Goal: Information Seeking & Learning: Learn about a topic

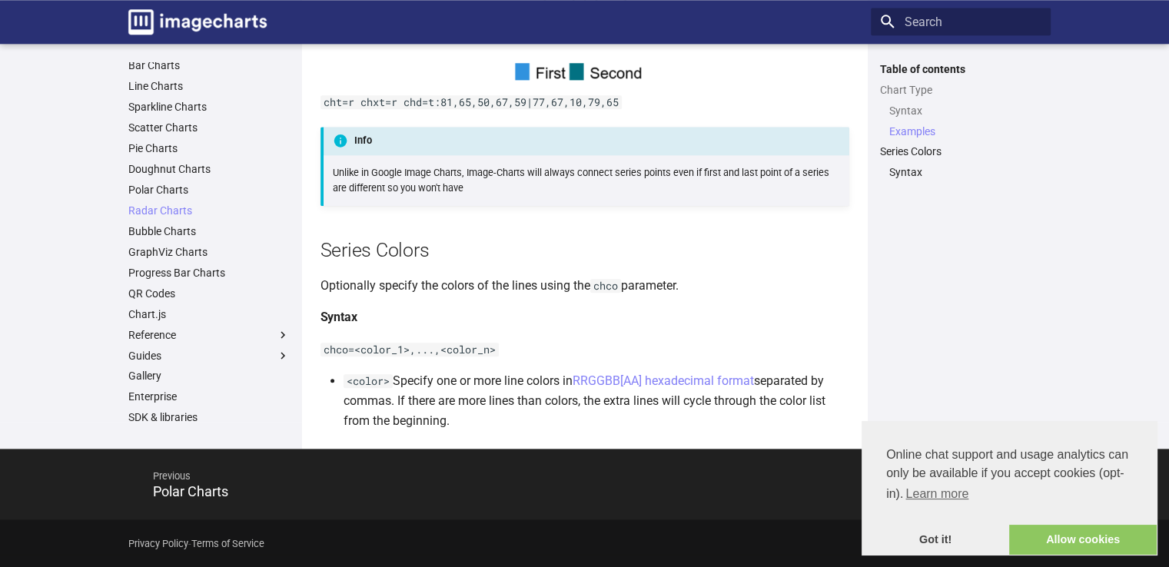
scroll to position [1773, 0]
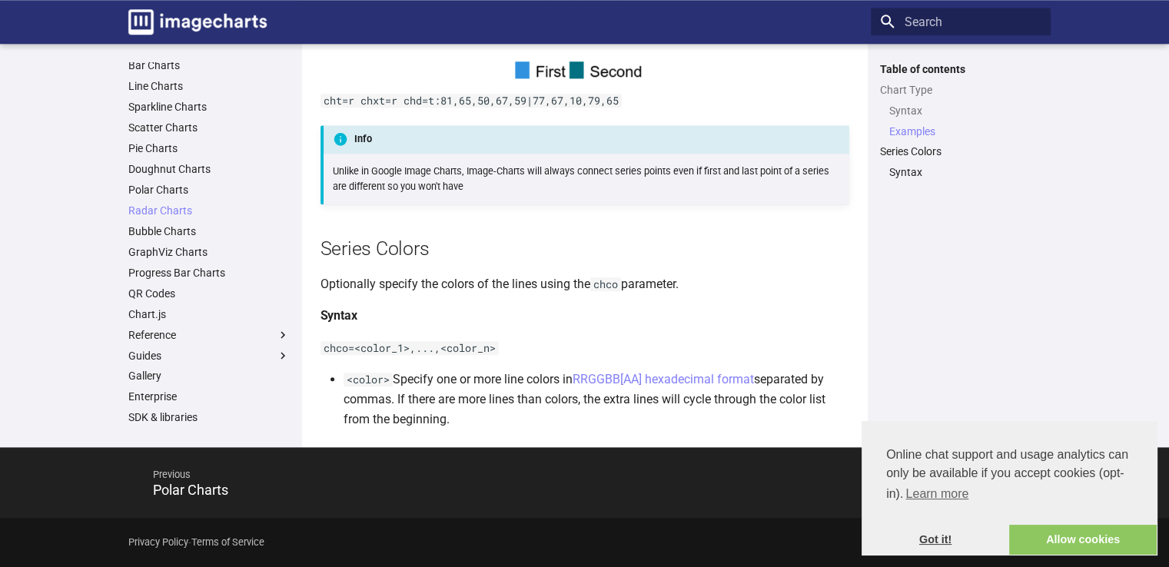
click at [961, 539] on link "Got it!" at bounding box center [935, 540] width 148 height 31
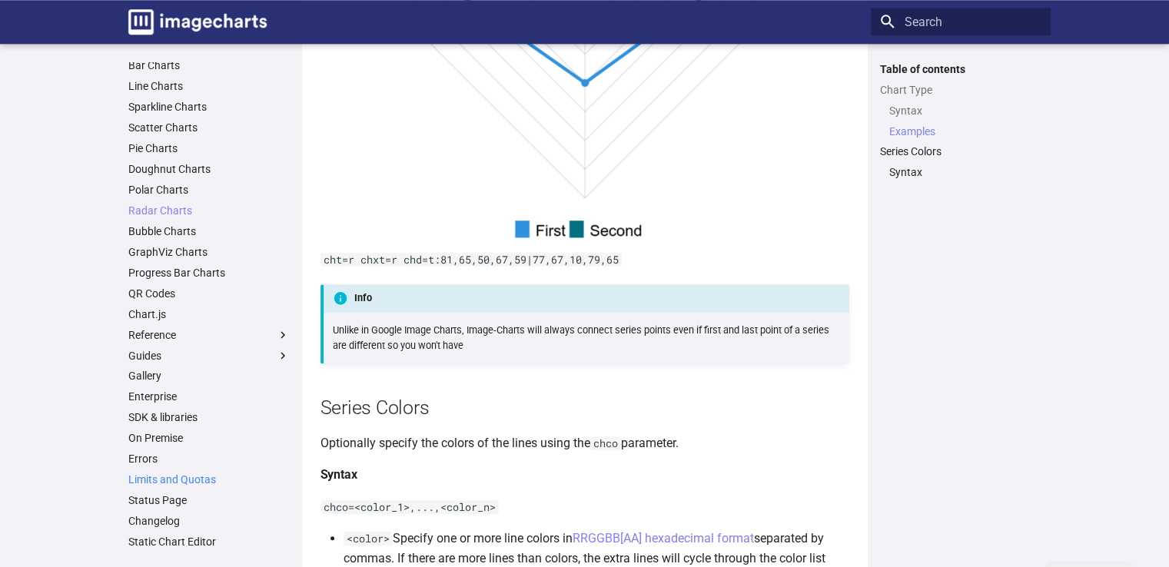
scroll to position [1619, 0]
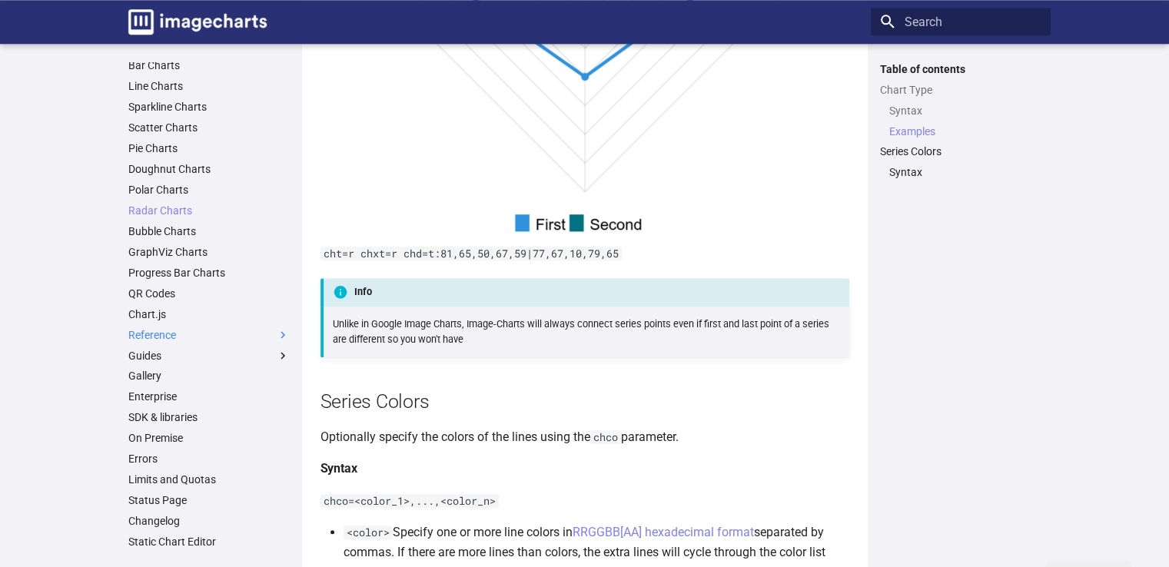
click at [200, 330] on label "Reference" at bounding box center [208, 335] width 161 height 14
click at [0, 0] on input "Reference" at bounding box center [0, 0] width 0 height 0
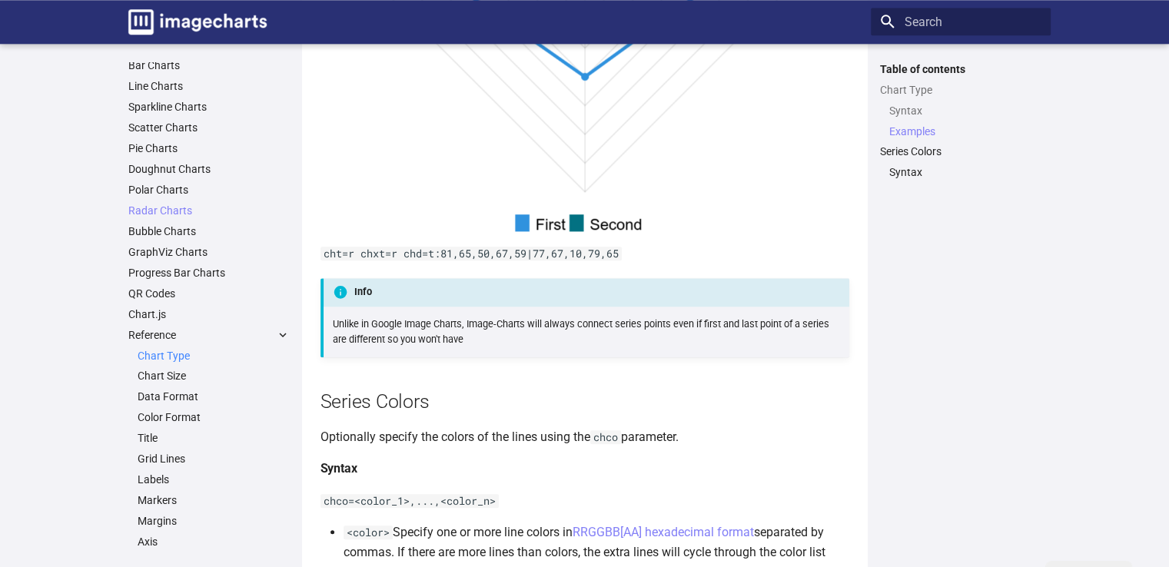
click at [183, 354] on link "Chart Type" at bounding box center [214, 356] width 152 height 14
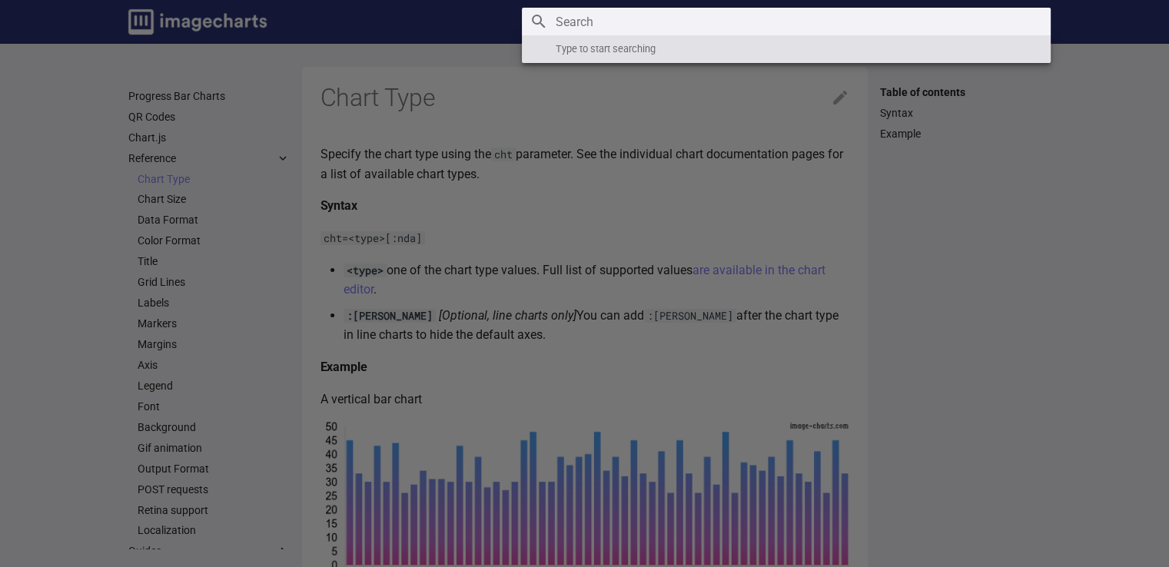
click at [960, 27] on input "Search" at bounding box center [786, 22] width 529 height 28
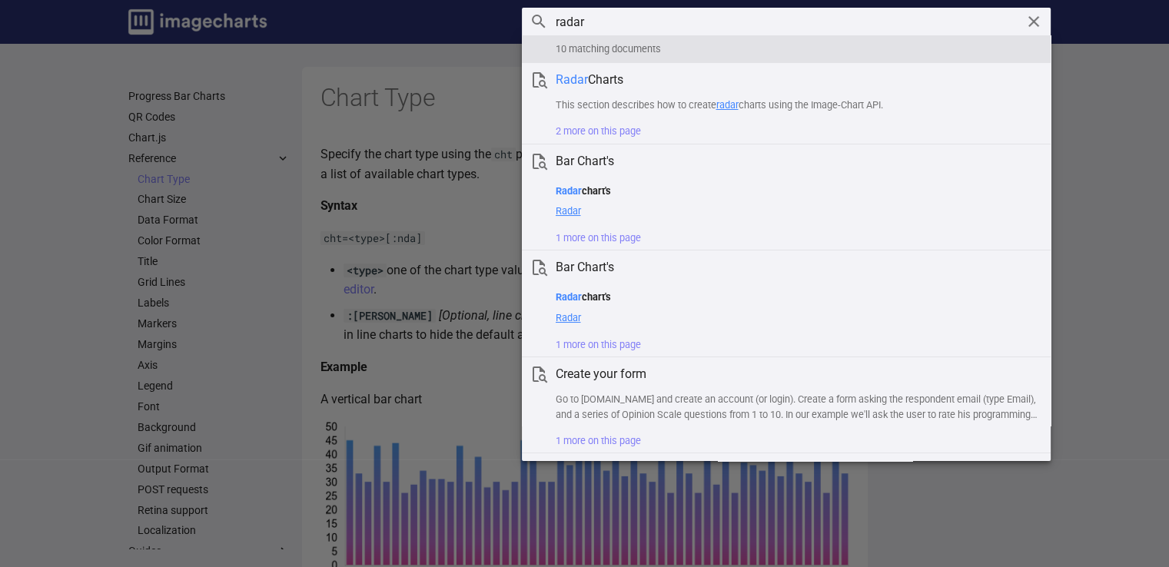
type input "radar"
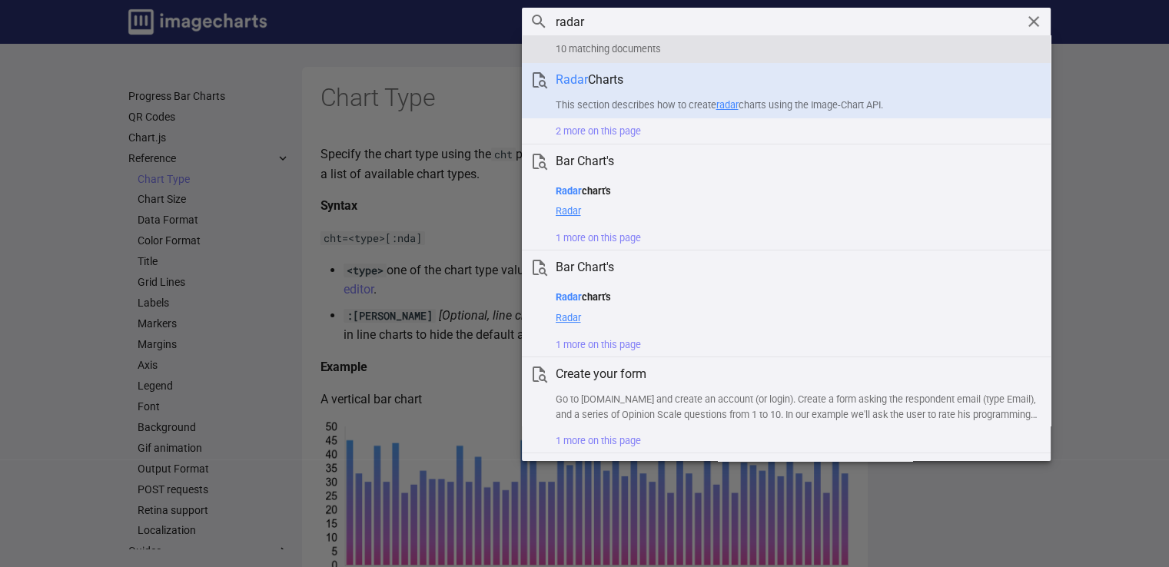
click at [627, 88] on h1 "Radar Charts" at bounding box center [796, 79] width 482 height 17
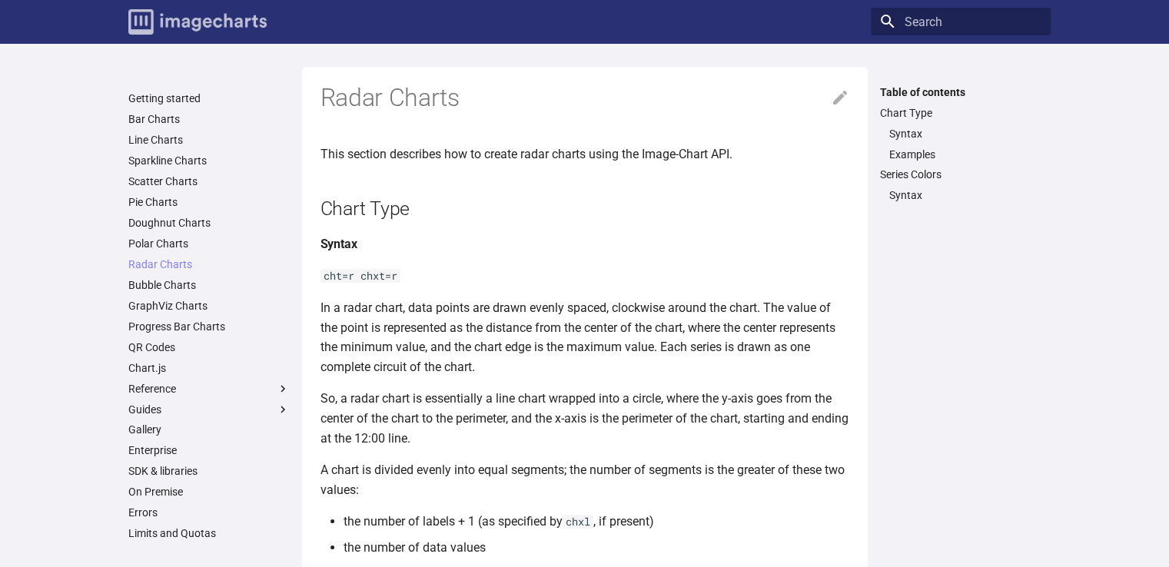
click at [217, 28] on img "Image-Charts documentation" at bounding box center [197, 21] width 138 height 25
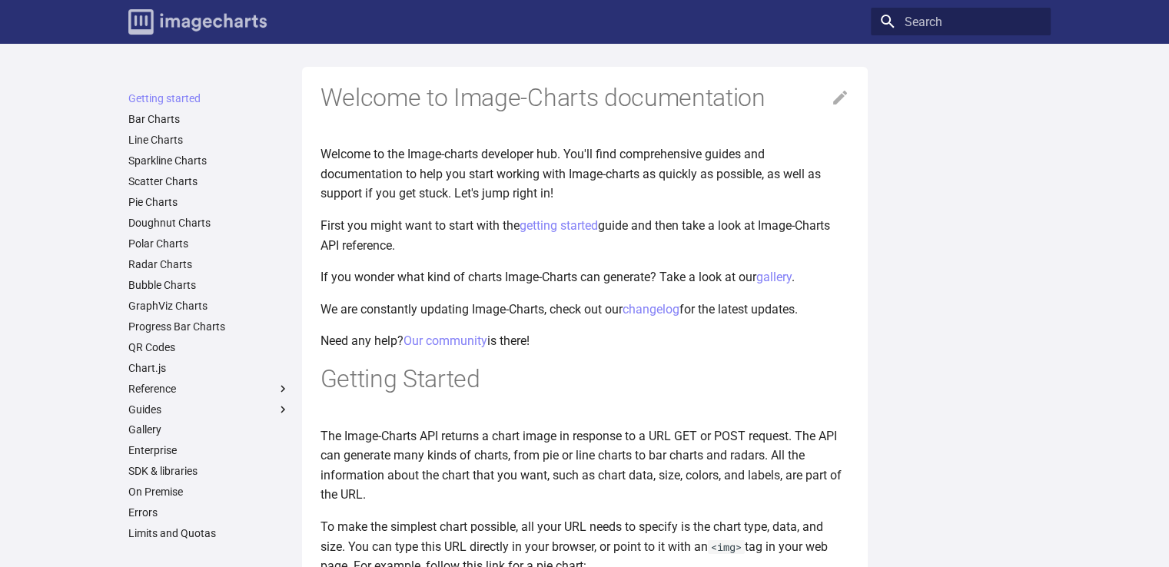
click at [167, 22] on img "Image-Charts documentation" at bounding box center [197, 21] width 138 height 25
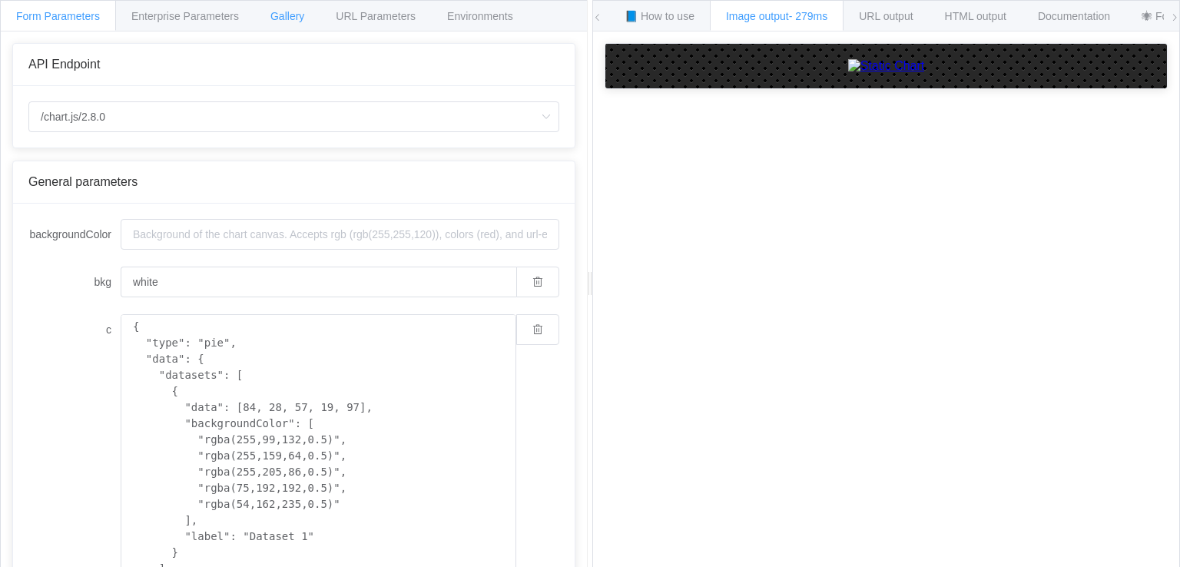
click at [279, 20] on span "Gallery" at bounding box center [287, 16] width 34 height 12
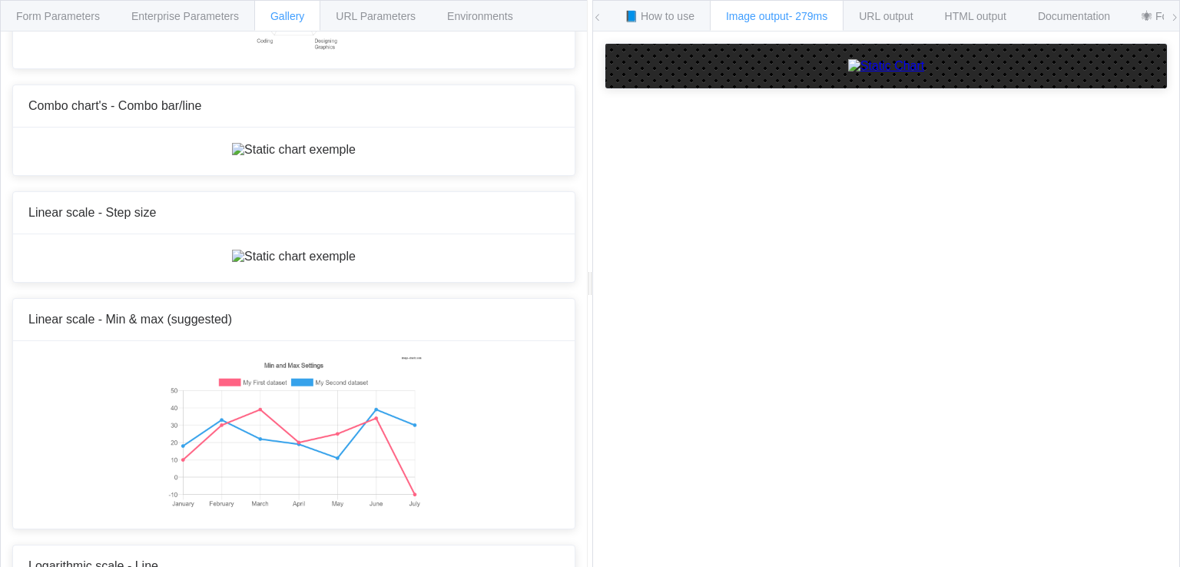
scroll to position [4994, 0]
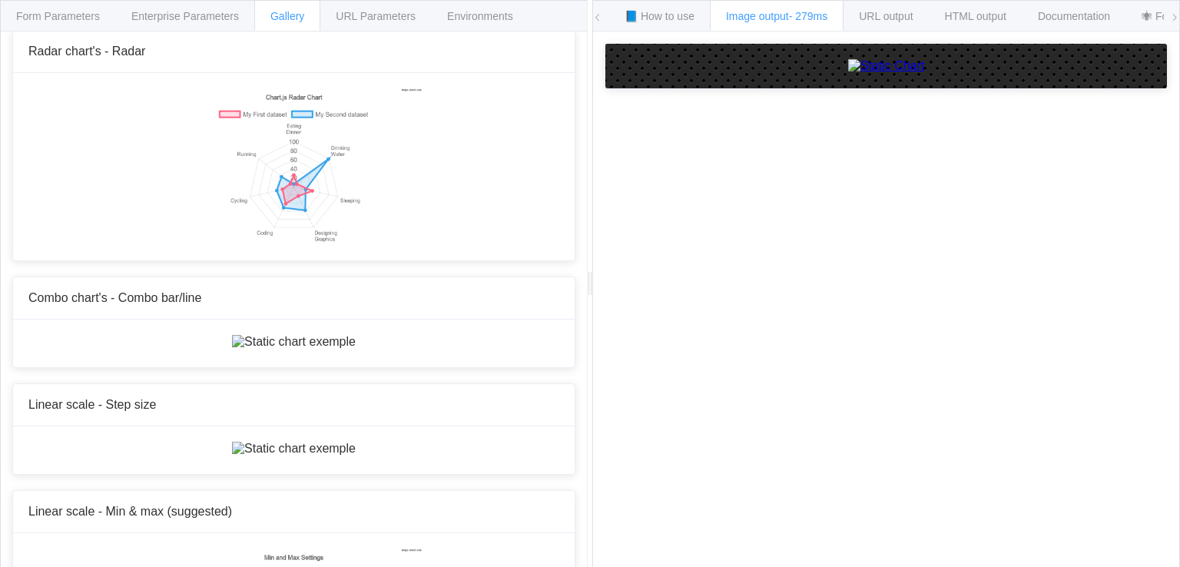
click at [675, 10] on span "📘 How to use" at bounding box center [660, 16] width 70 height 12
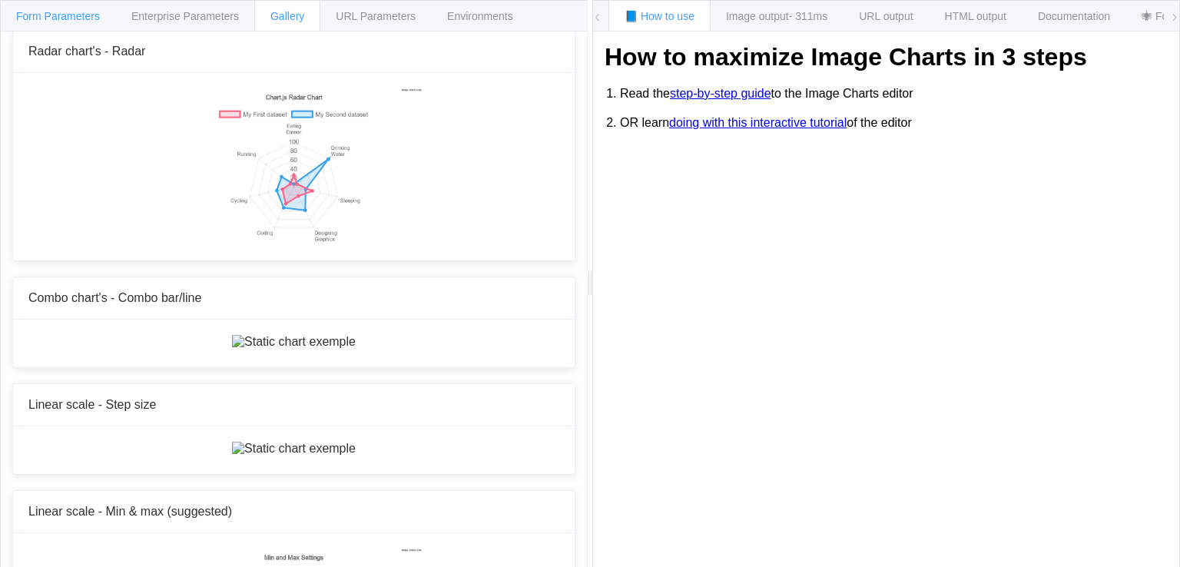
click at [68, 16] on span "Form Parameters" at bounding box center [58, 16] width 84 height 12
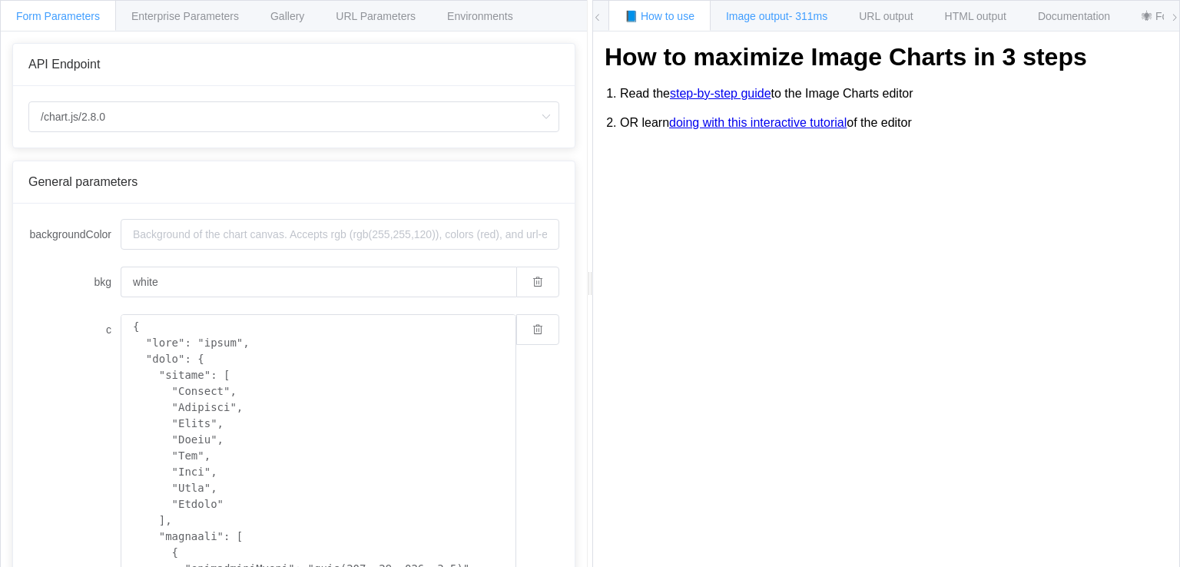
click at [762, 5] on div "Image output - 311ms" at bounding box center [777, 15] width 134 height 31
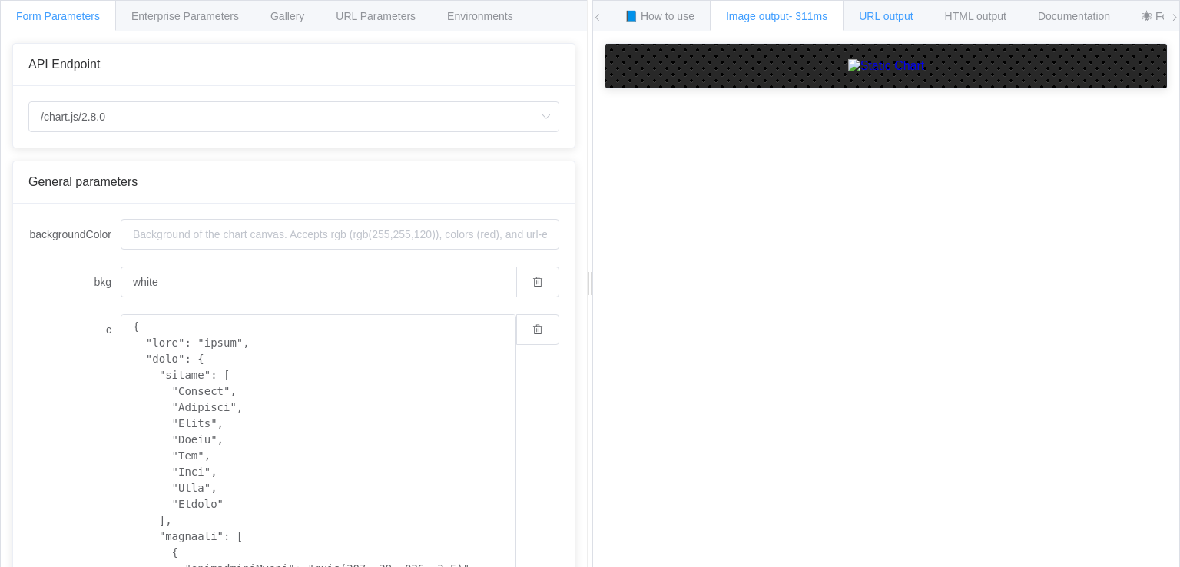
click at [856, 17] on div "URL output" at bounding box center [886, 15] width 86 height 31
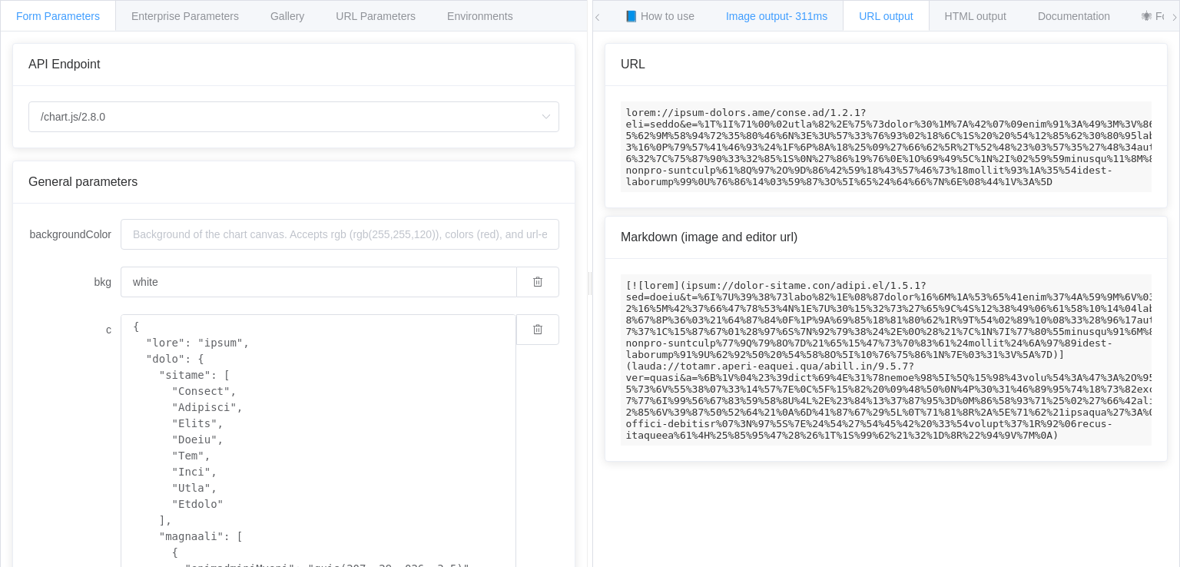
click at [793, 17] on span "- 311ms" at bounding box center [808, 16] width 39 height 12
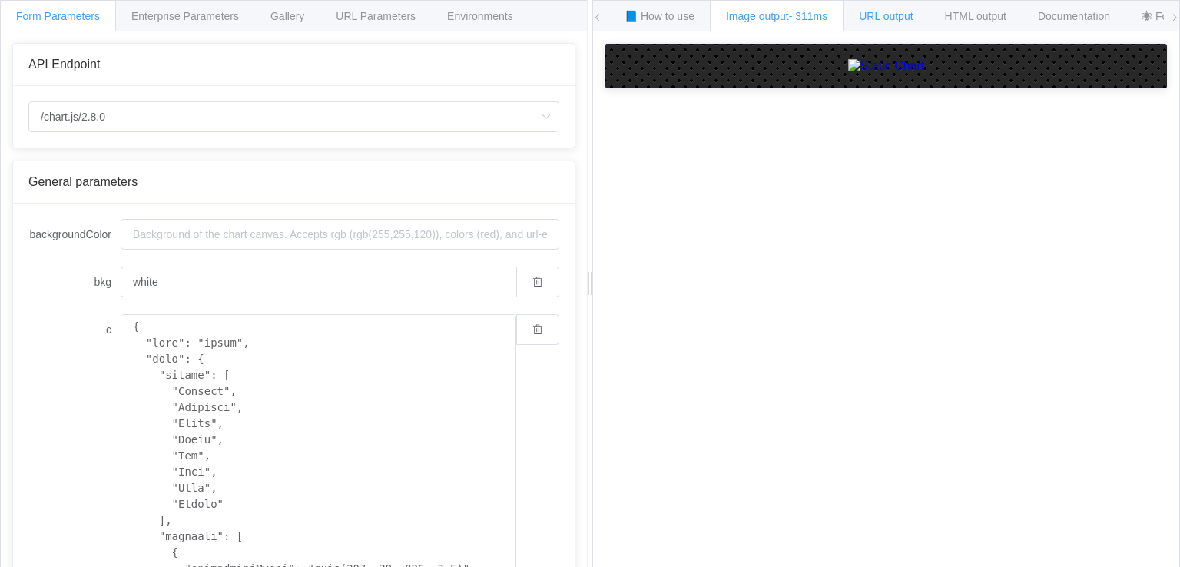
click at [910, 14] on span "URL output" at bounding box center [886, 16] width 54 height 12
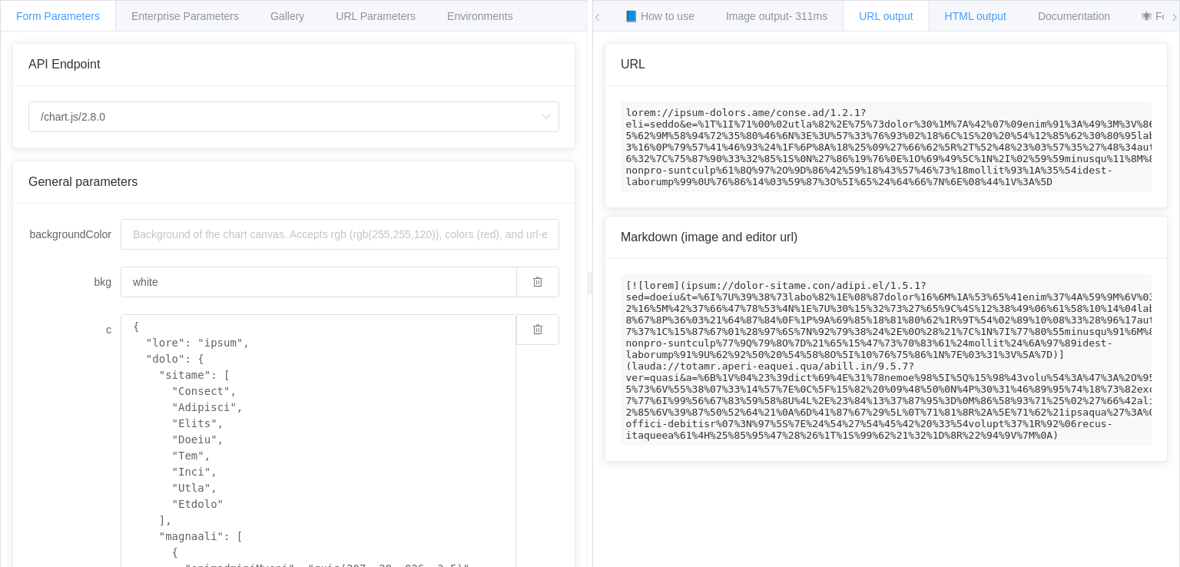
click at [983, 14] on span "HTML output" at bounding box center [975, 16] width 61 height 12
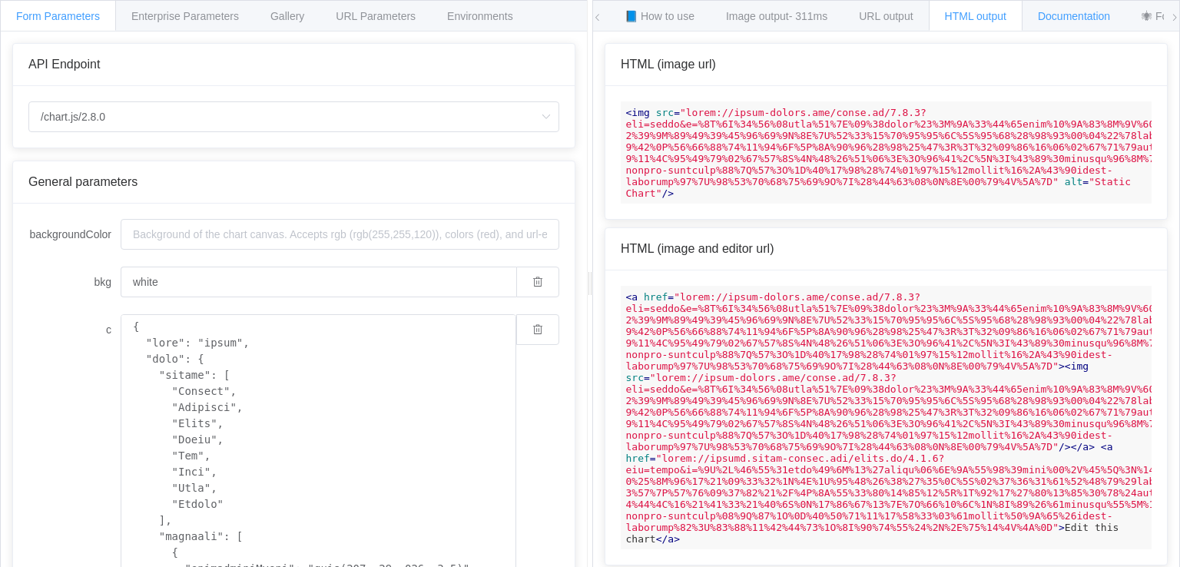
click at [1070, 8] on div "Documentation" at bounding box center [1074, 15] width 104 height 31
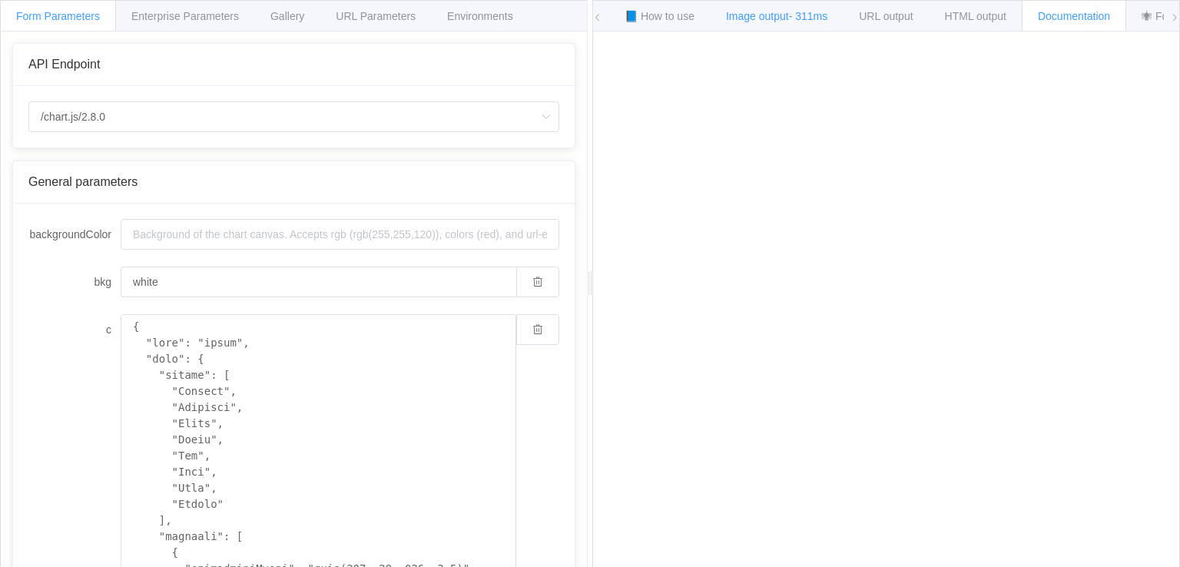
click at [772, 20] on span "Image output - 311ms" at bounding box center [776, 16] width 101 height 12
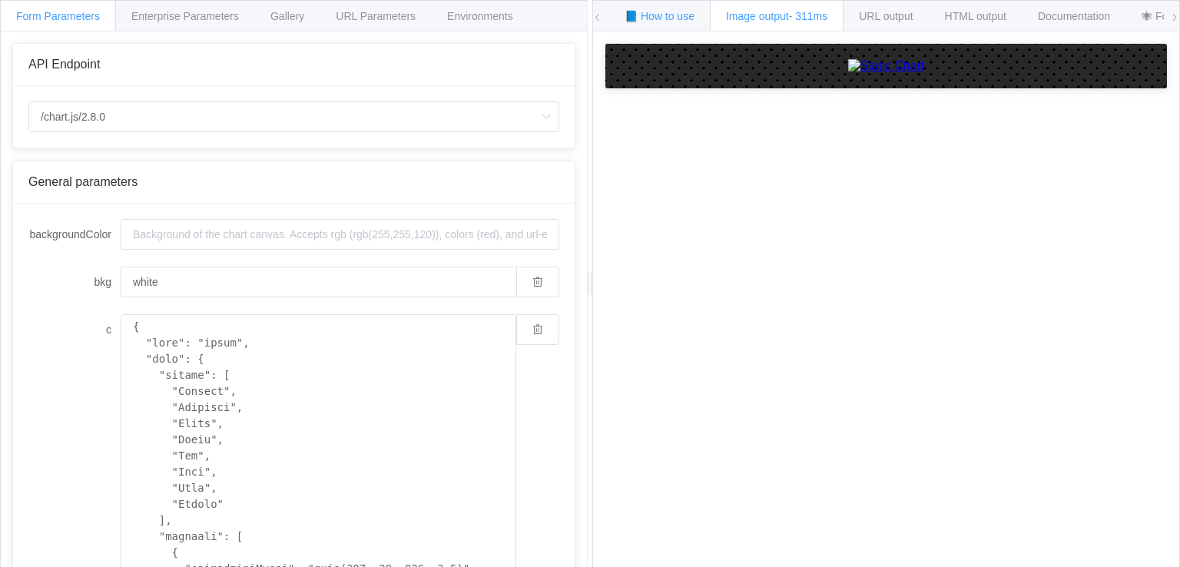
click at [645, 22] on span "📘 How to use" at bounding box center [660, 16] width 70 height 12
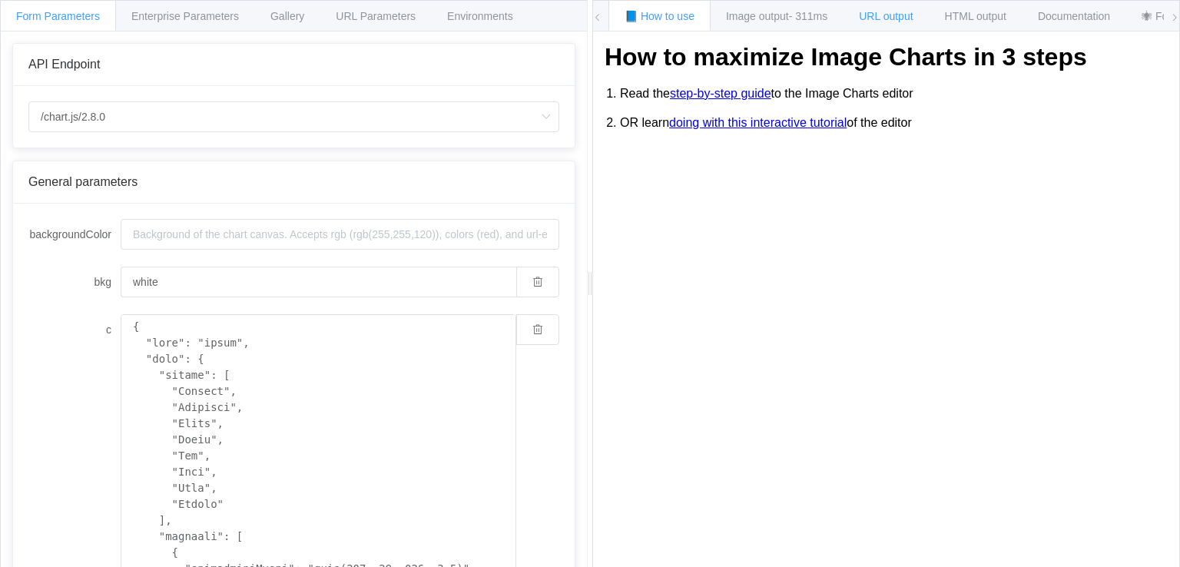
click at [897, 15] on span "URL output" at bounding box center [886, 16] width 54 height 12
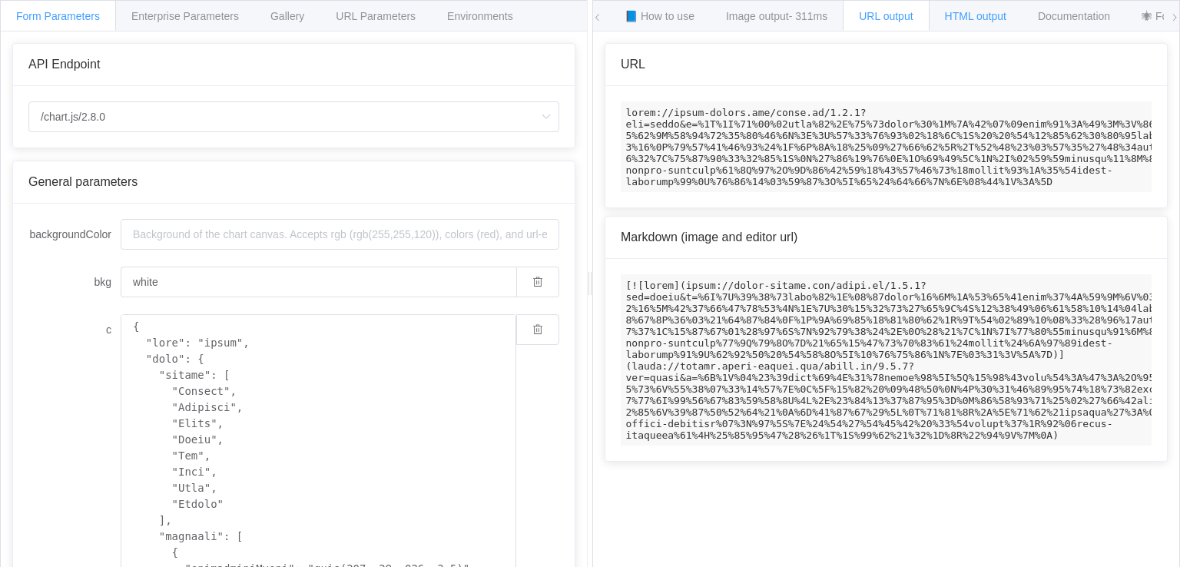
click at [973, 18] on span "HTML output" at bounding box center [975, 16] width 61 height 12
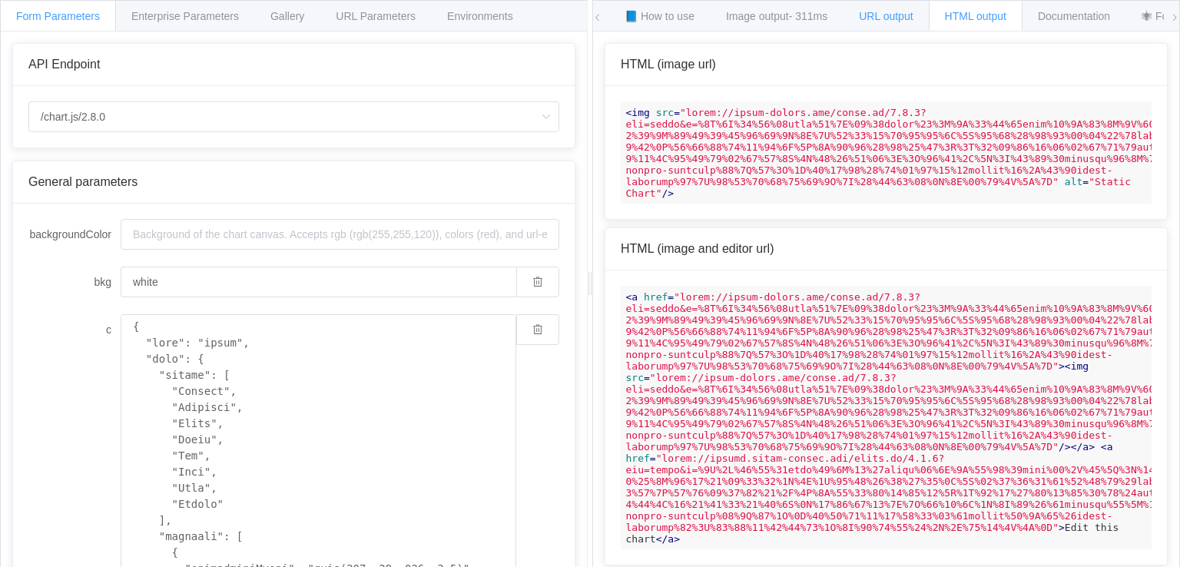
click at [893, 8] on div "URL output" at bounding box center [886, 15] width 86 height 31
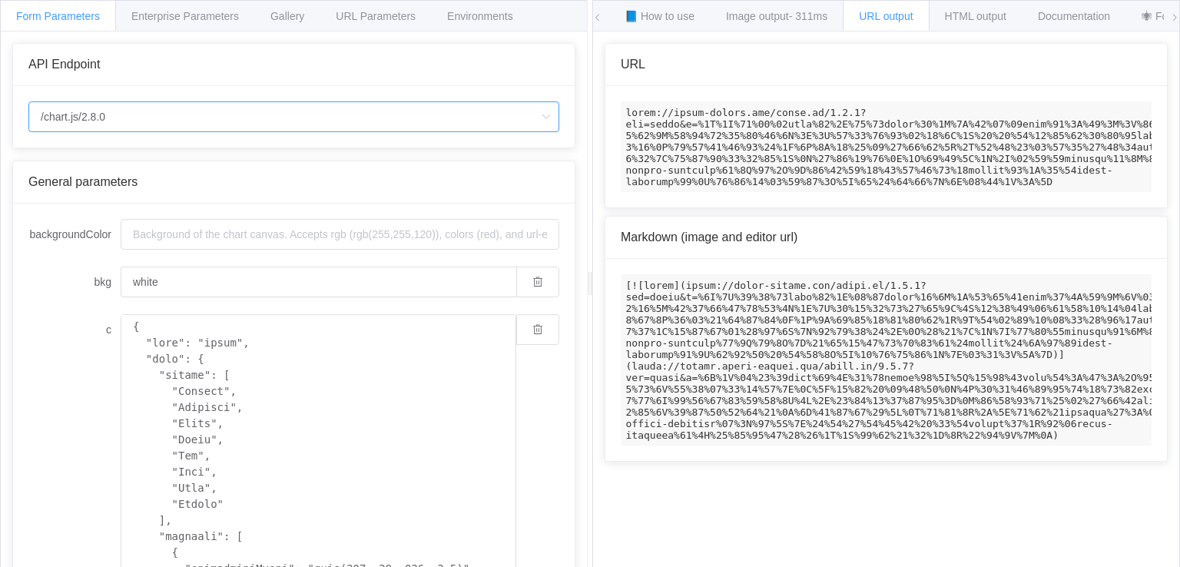
click at [247, 118] on input "/chart.js/2.8.0" at bounding box center [293, 116] width 531 height 31
click at [222, 151] on li "/chart" at bounding box center [294, 159] width 530 height 26
type input "/chart"
type input "20"
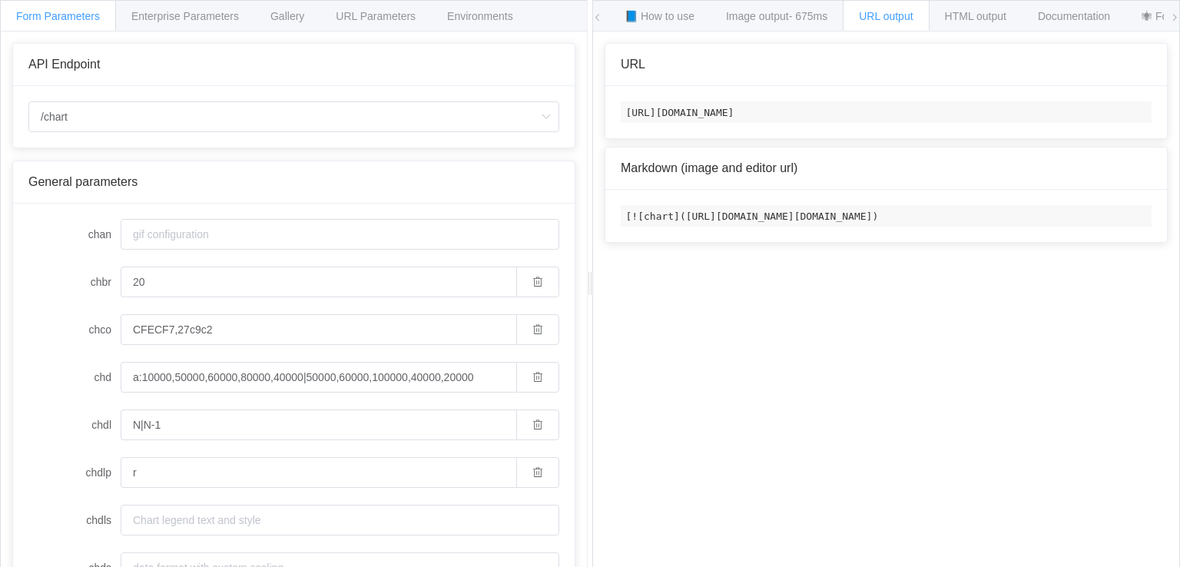
click at [879, 13] on span "URL output" at bounding box center [886, 16] width 54 height 12
click at [810, 16] on span "- 675ms" at bounding box center [808, 16] width 39 height 12
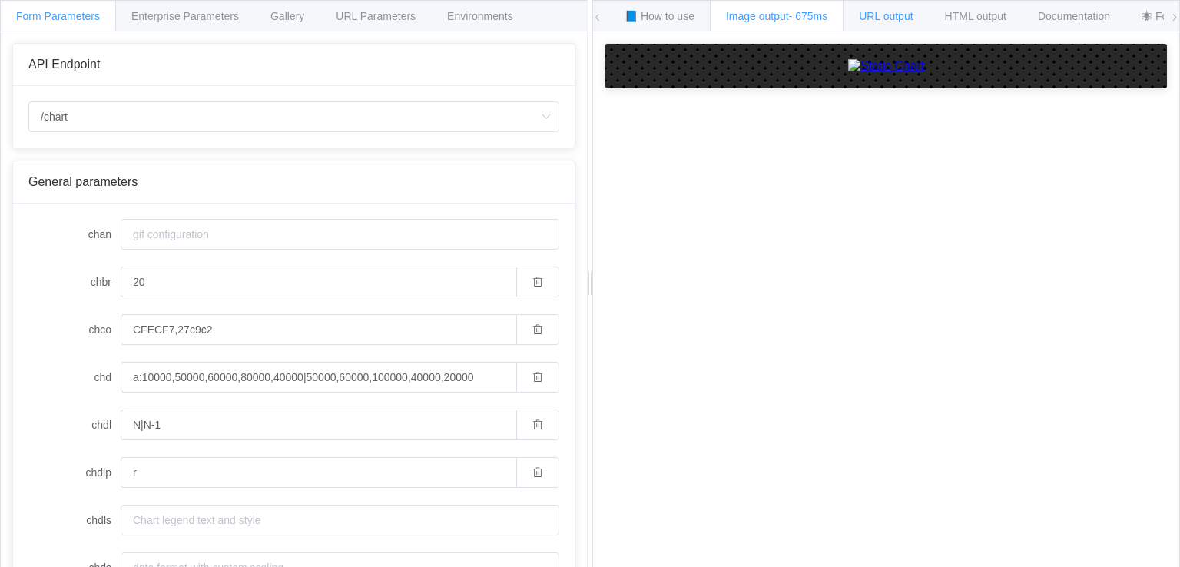
click at [888, 18] on span "URL output" at bounding box center [886, 16] width 54 height 12
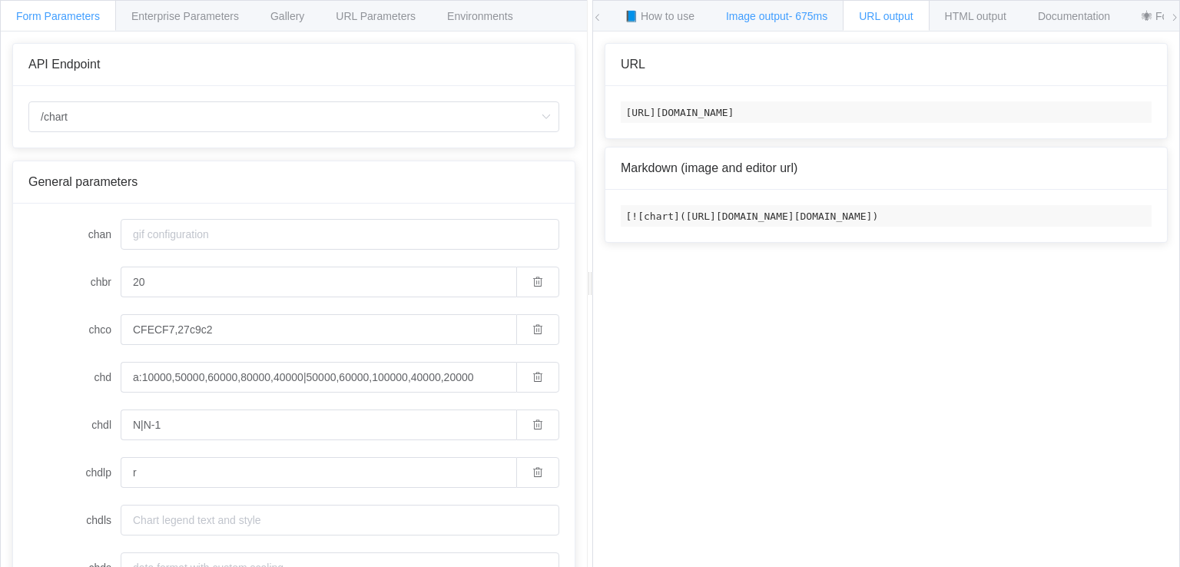
click at [748, 18] on span "Image output - 675ms" at bounding box center [776, 16] width 101 height 12
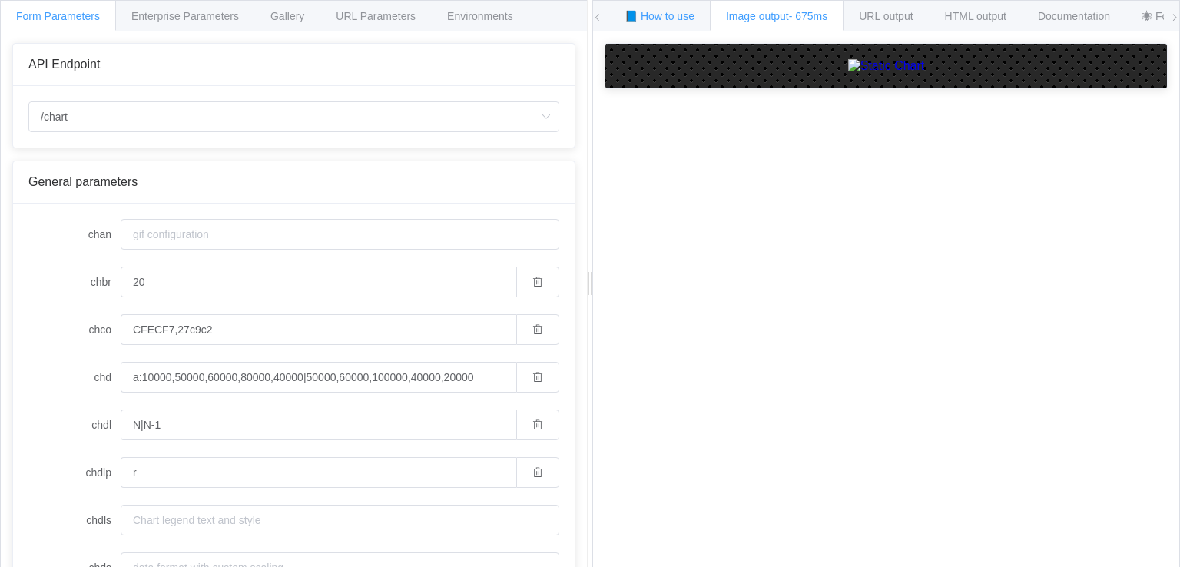
click at [651, 24] on div "📘 How to use" at bounding box center [659, 15] width 102 height 31
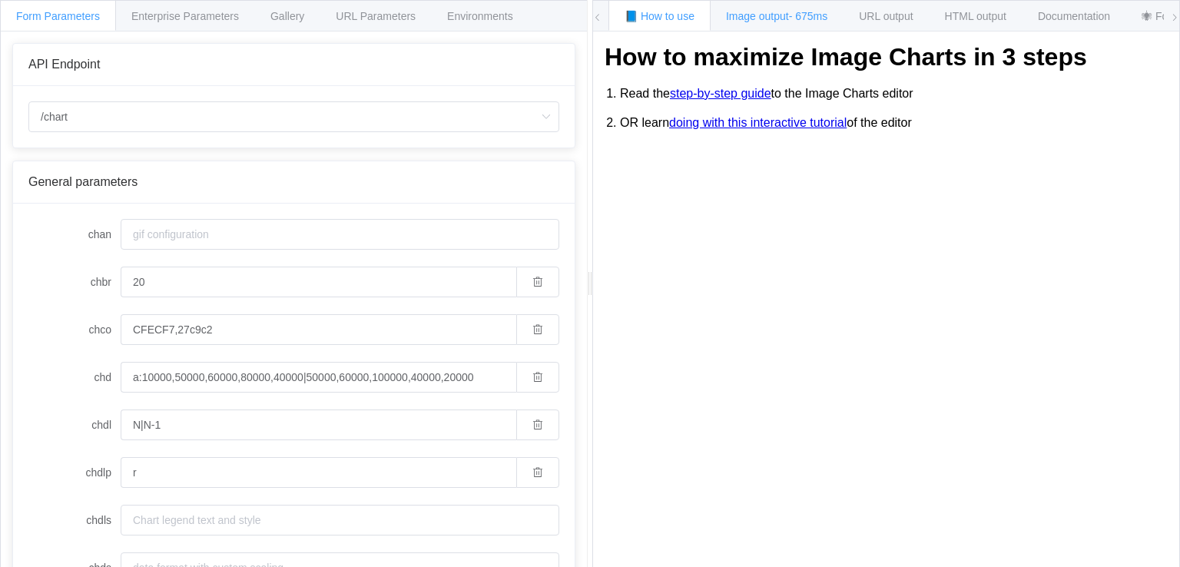
click at [771, 18] on span "Image output - 675ms" at bounding box center [776, 16] width 101 height 12
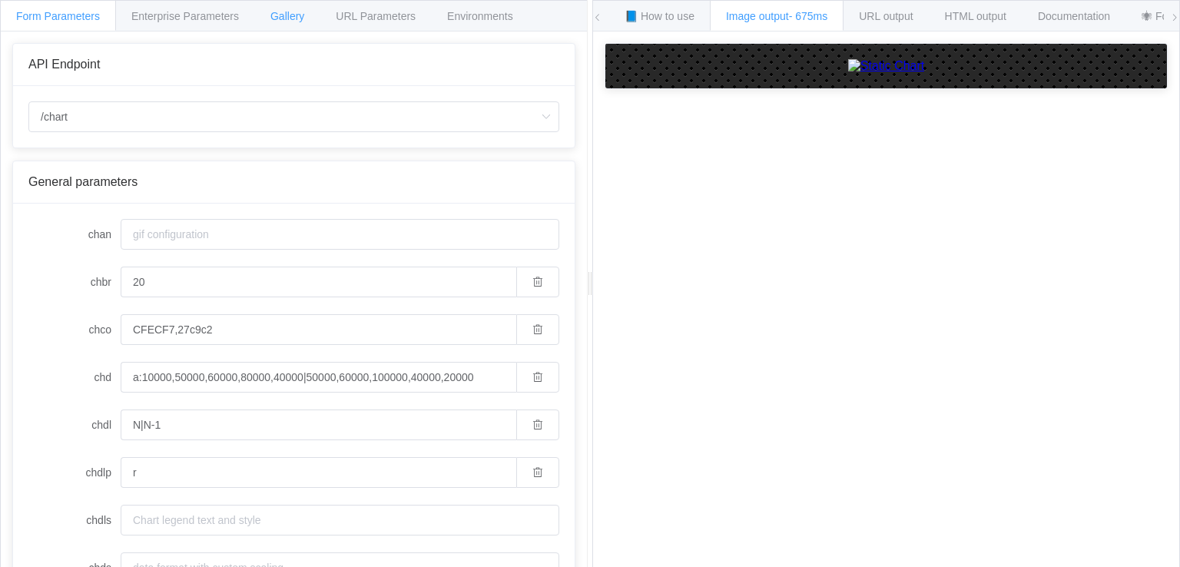
click at [264, 6] on div "Gallery" at bounding box center [287, 15] width 66 height 31
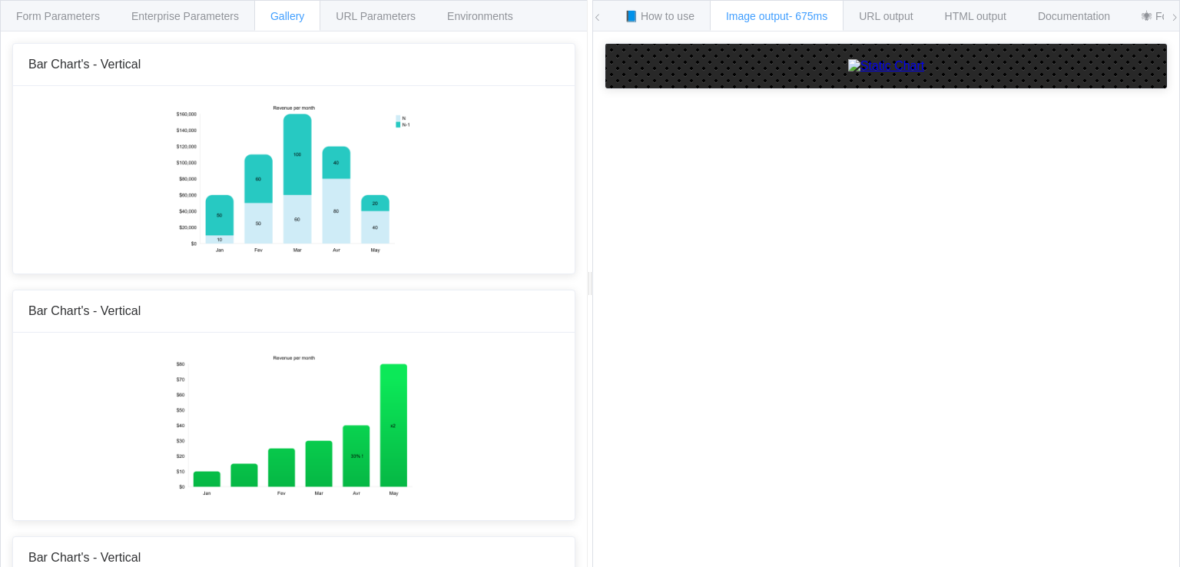
click at [272, 20] on span "Gallery" at bounding box center [287, 16] width 34 height 12
click at [58, 28] on div "Form Parameters" at bounding box center [58, 15] width 116 height 31
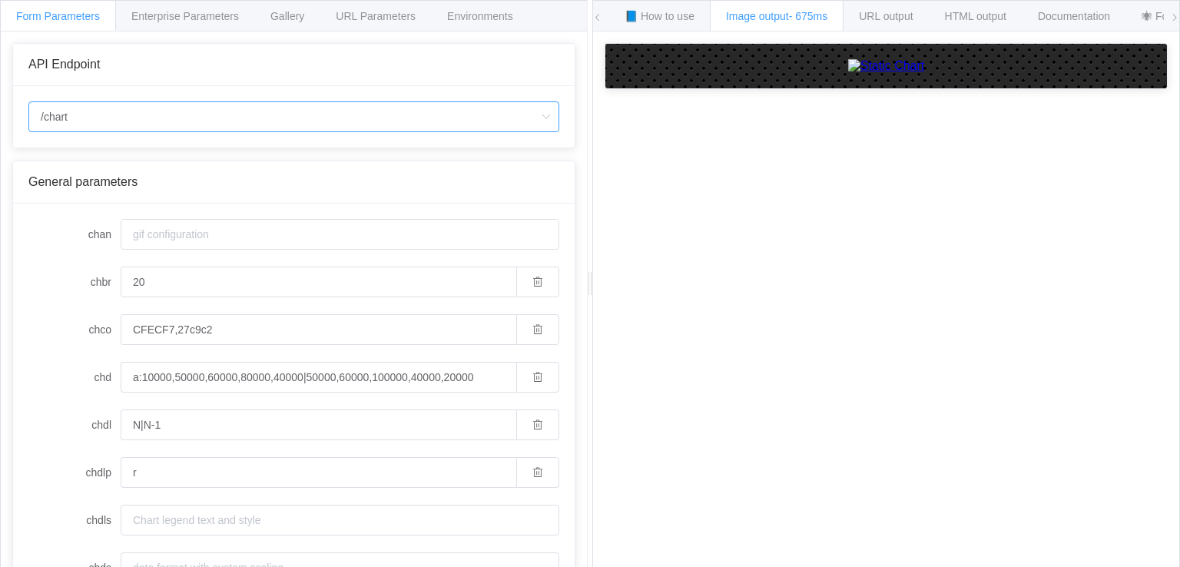
click at [157, 119] on input "/chart" at bounding box center [293, 116] width 531 height 31
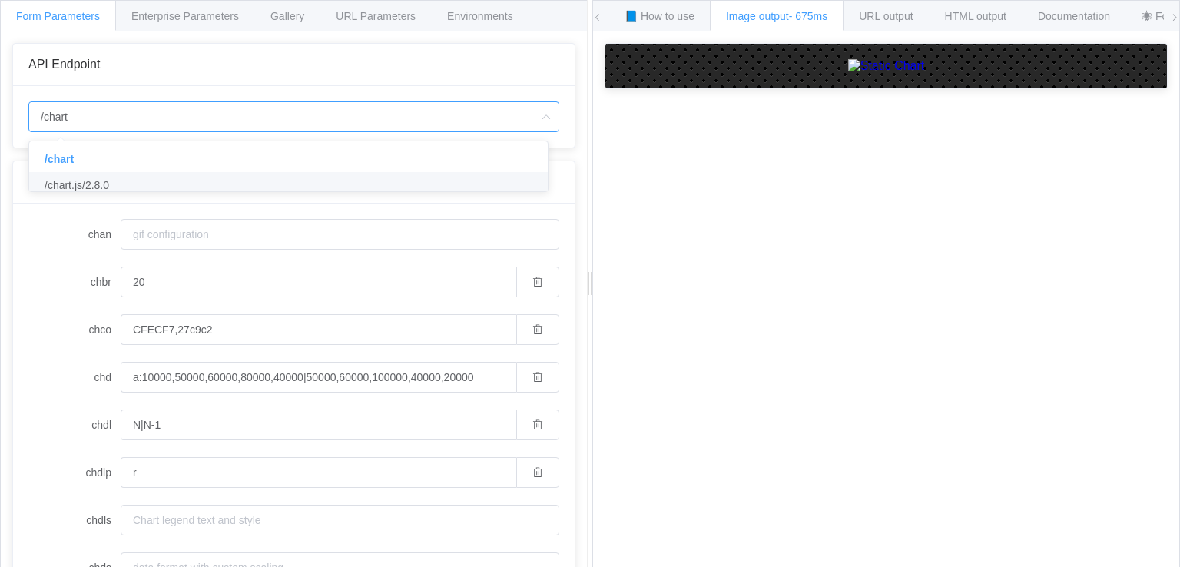
click at [138, 178] on li "/chart.js/2.8.0" at bounding box center [294, 185] width 530 height 26
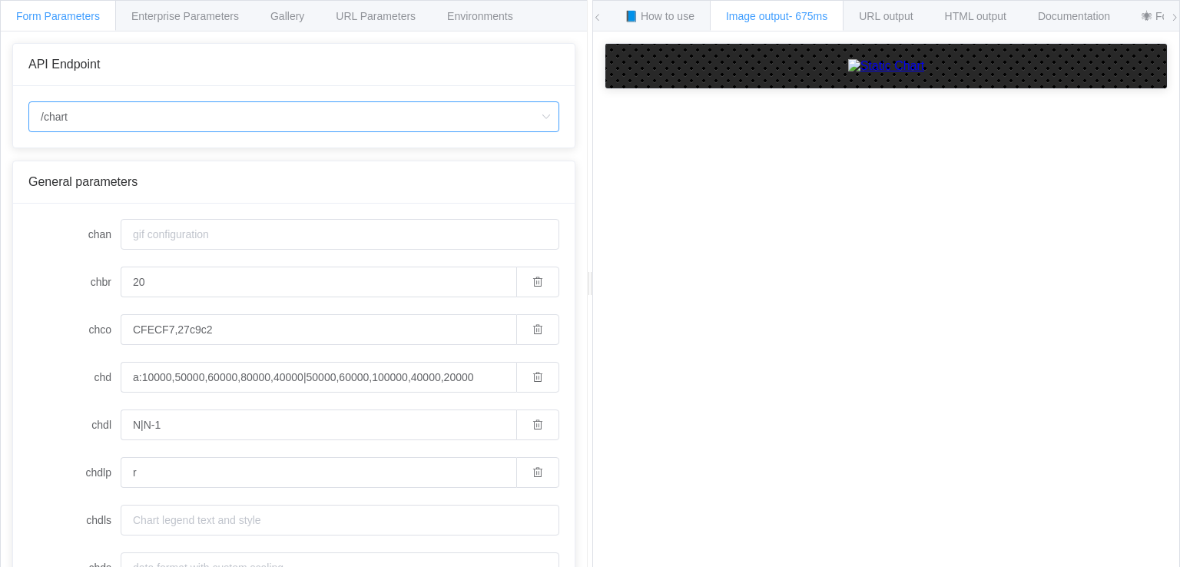
type input "/chart.js/2.8.0"
type input "white"
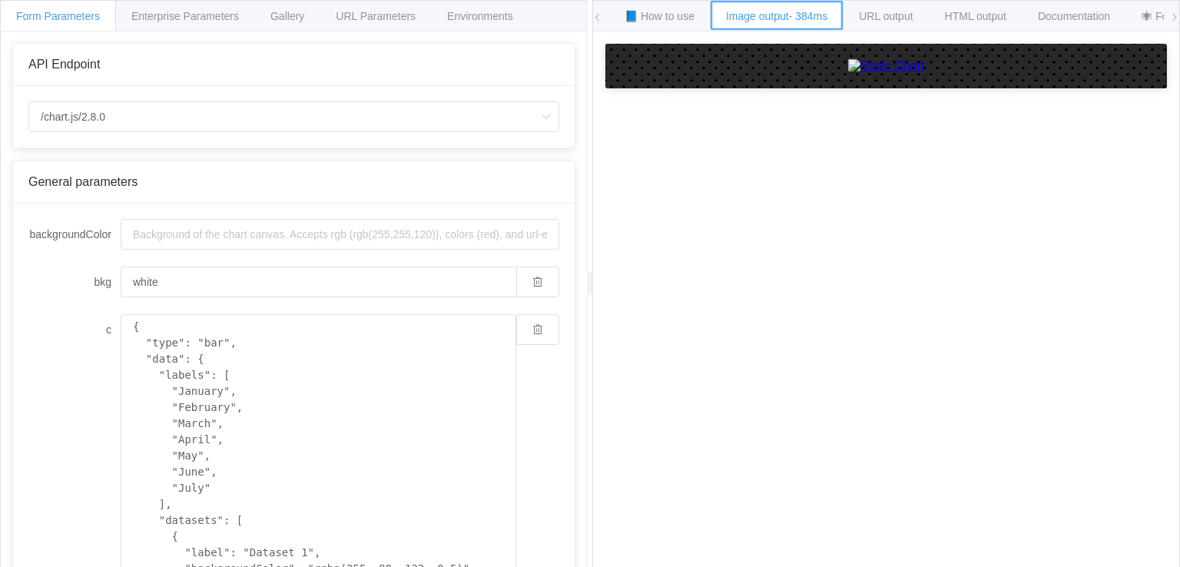
click at [838, 16] on div "Image output - 384ms" at bounding box center [777, 15] width 134 height 31
click at [283, 10] on span "Gallery" at bounding box center [287, 16] width 34 height 12
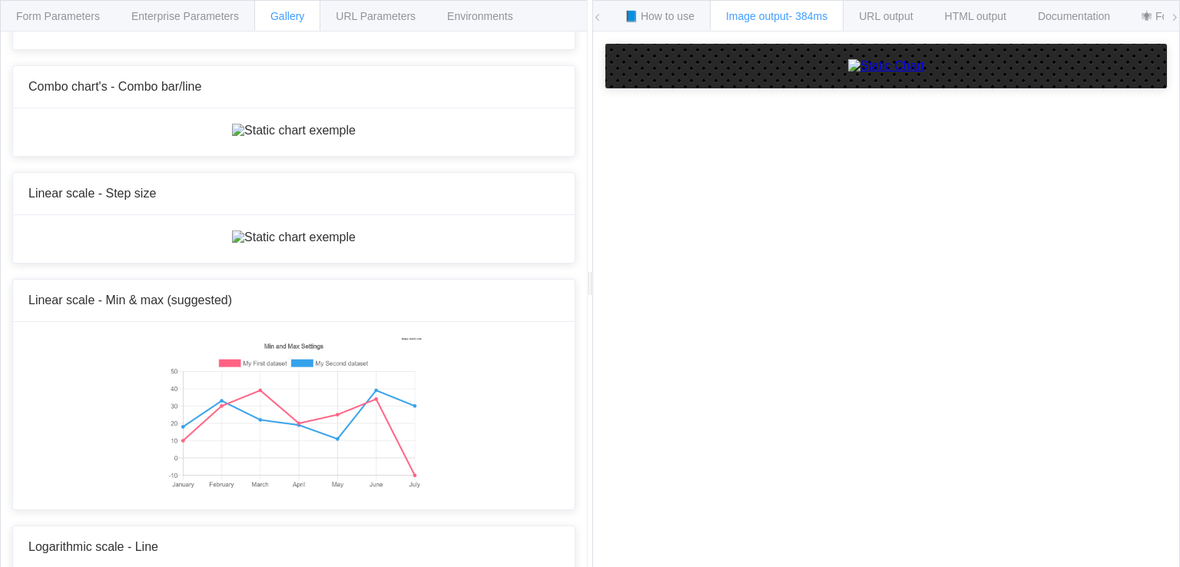
scroll to position [4994, 0]
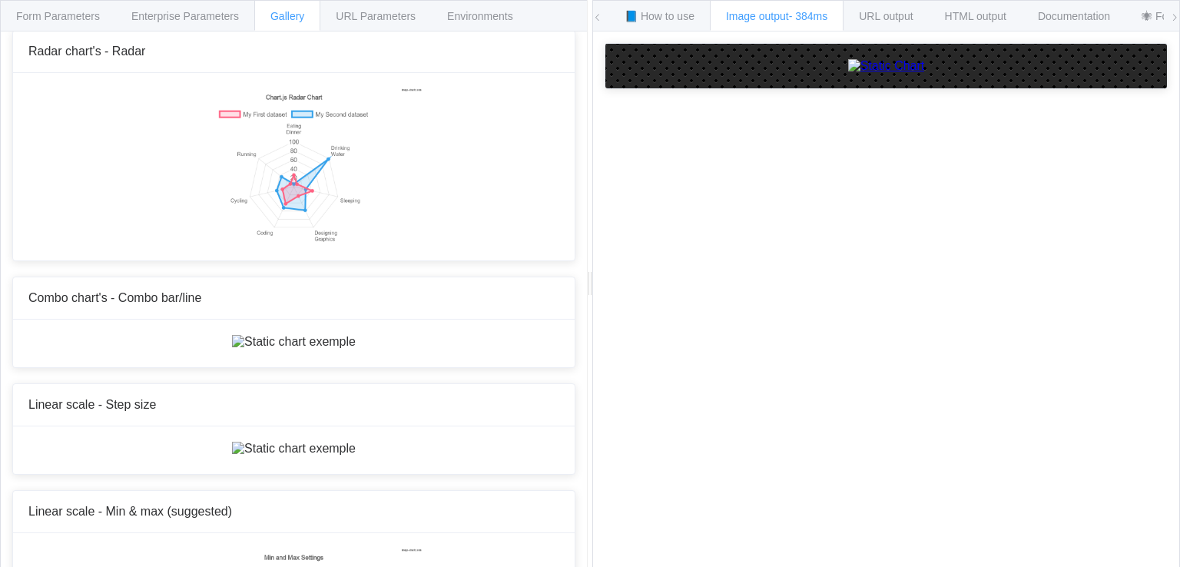
click at [37, 6] on div "Form Parameters" at bounding box center [58, 15] width 116 height 31
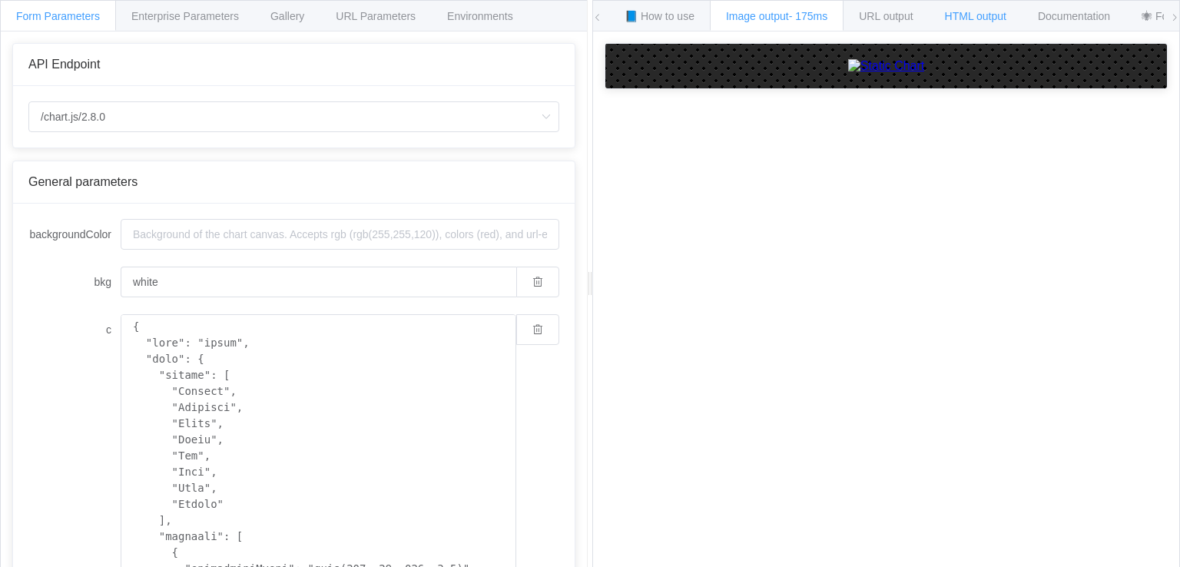
click at [959, 7] on div "HTML output" at bounding box center [976, 15] width 94 height 31
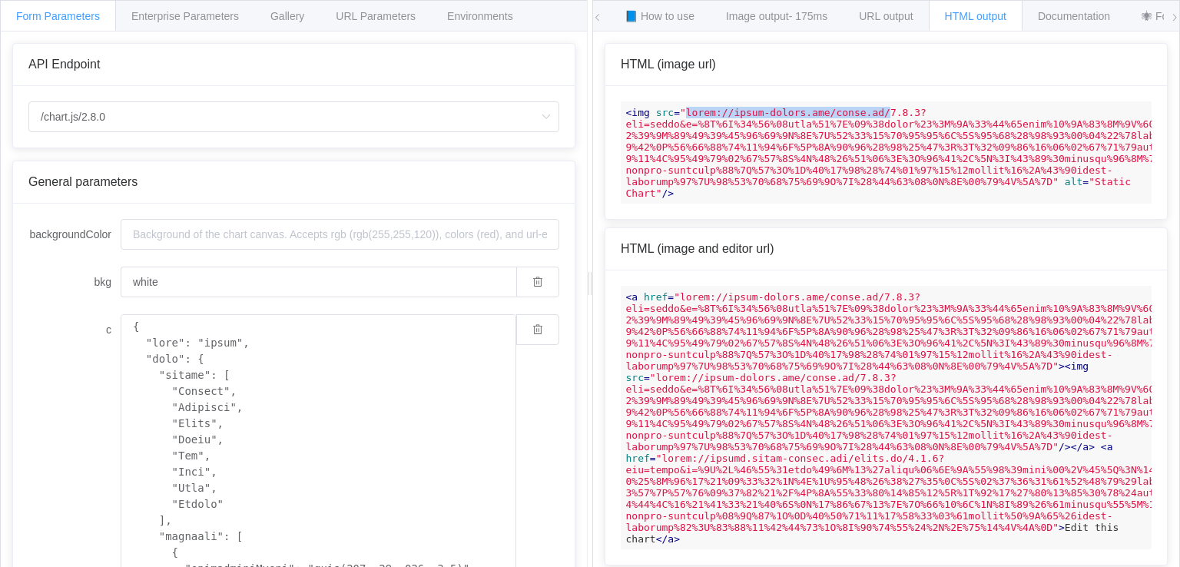
drag, startPoint x: 680, startPoint y: 111, endPoint x: 869, endPoint y: 114, distance: 189.0
drag, startPoint x: 894, startPoint y: 109, endPoint x: 679, endPoint y: 113, distance: 215.1
copy span "https://image-charts.com/chart.js/2.8.0"
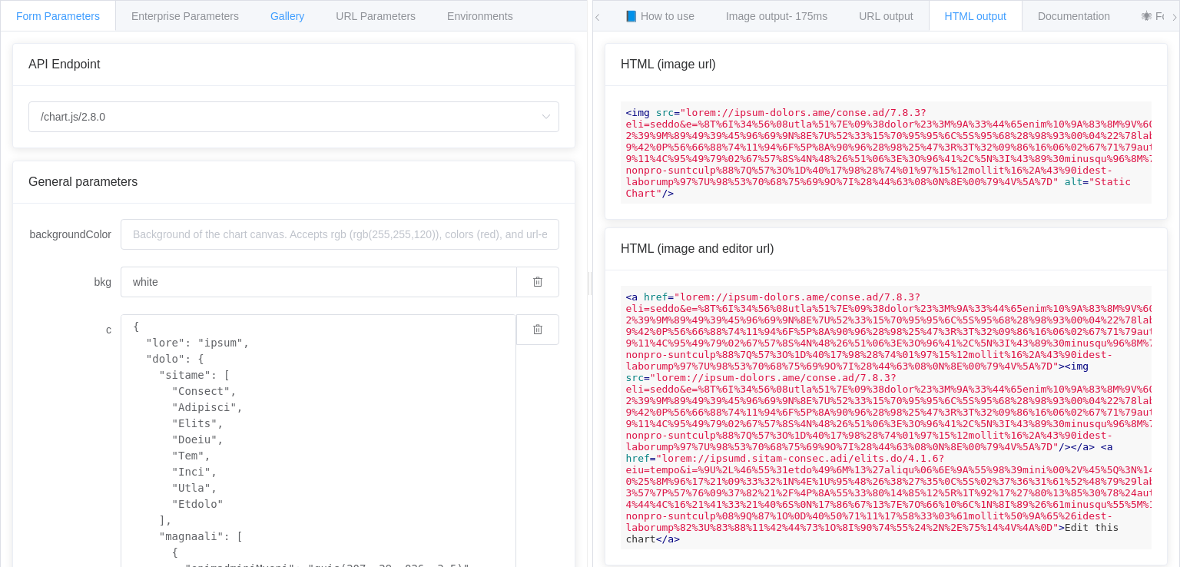
click at [275, 18] on span "Gallery" at bounding box center [287, 16] width 34 height 12
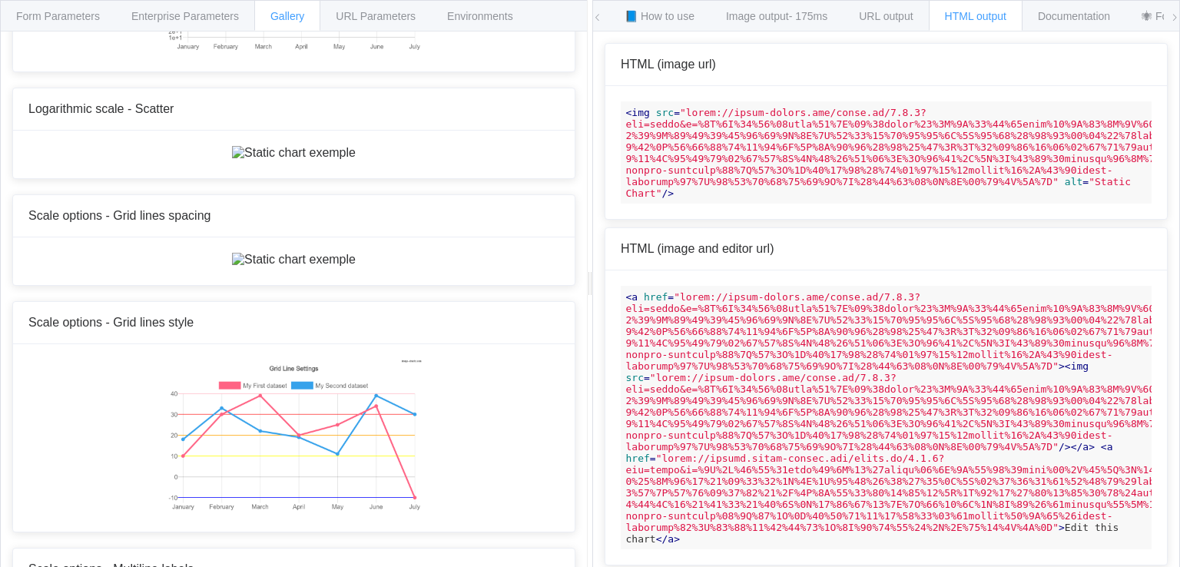
scroll to position [6069, 0]
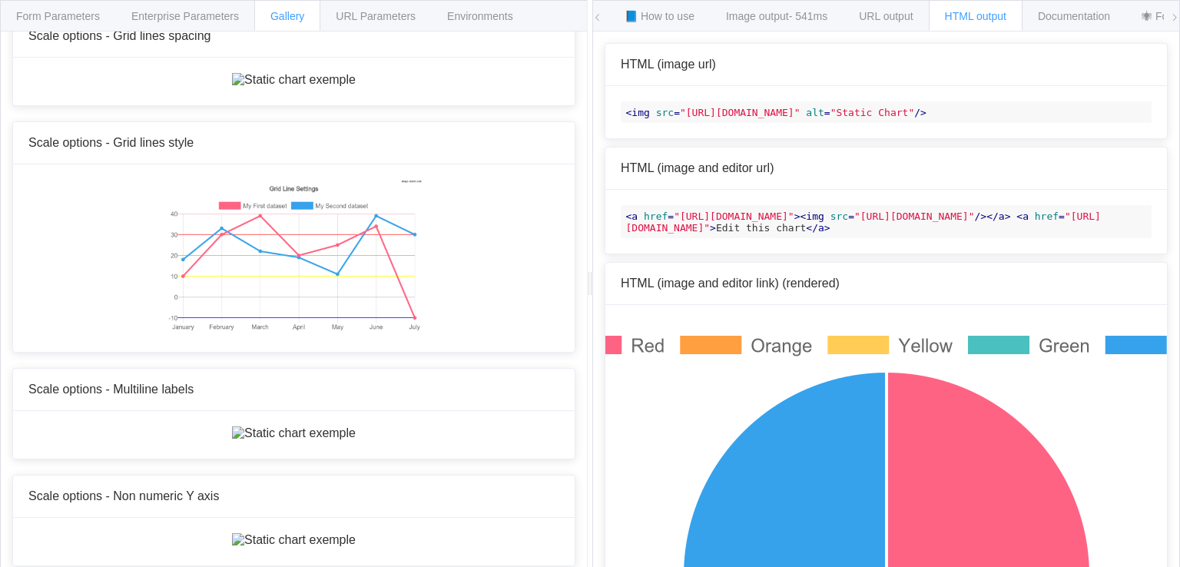
click at [960, 24] on div "HTML output" at bounding box center [976, 15] width 94 height 31
click at [885, 18] on span "URL output" at bounding box center [886, 16] width 54 height 12
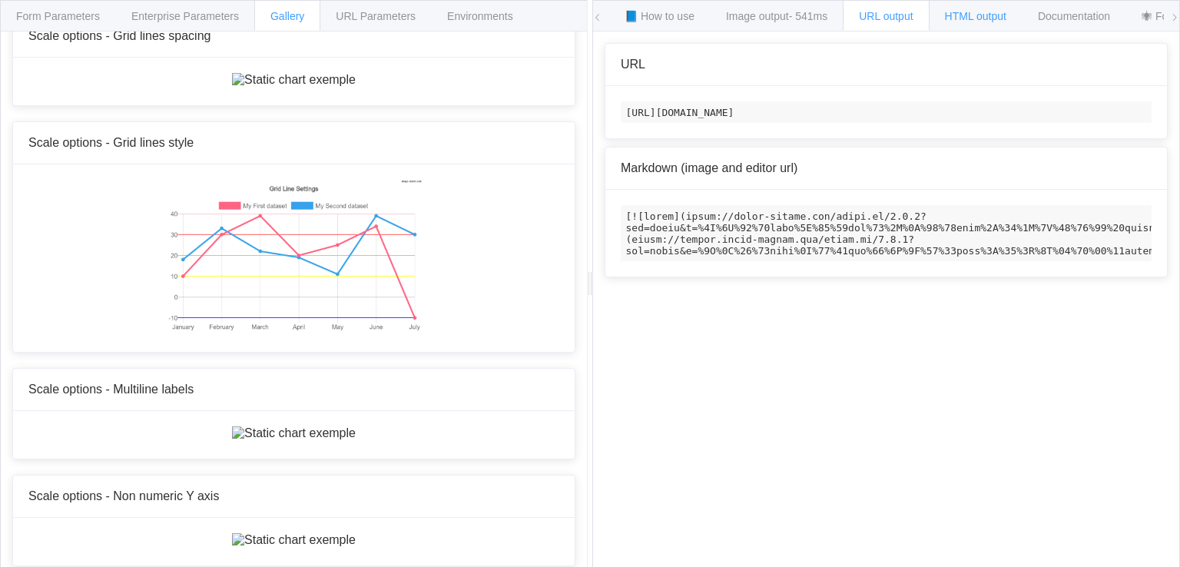
click at [978, 18] on span "HTML output" at bounding box center [975, 16] width 61 height 12
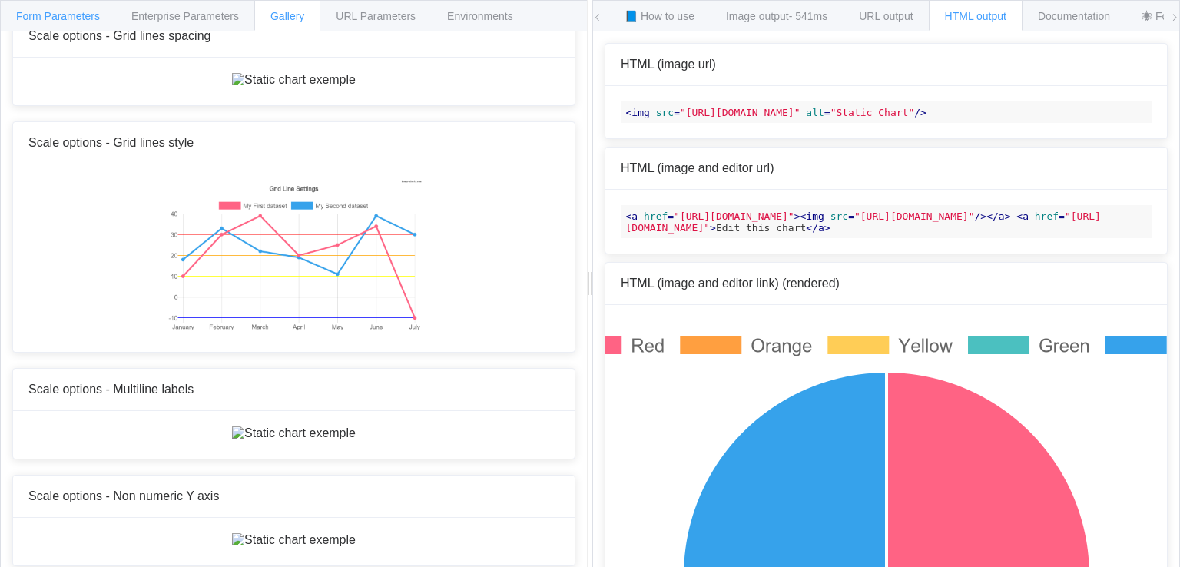
click at [59, 28] on div "Form Parameters" at bounding box center [58, 15] width 116 height 31
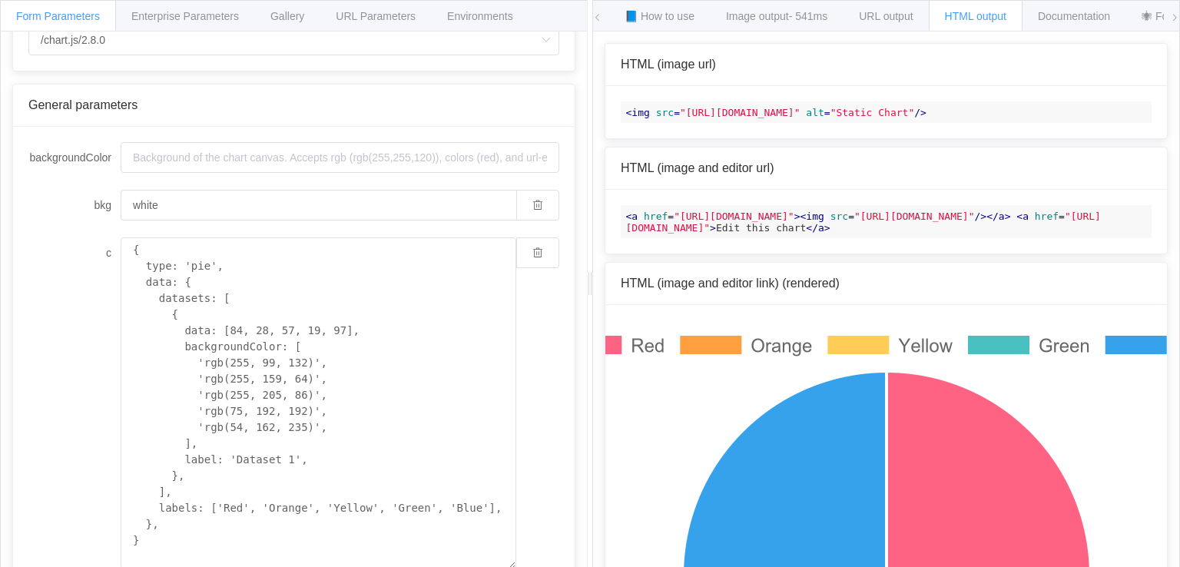
scroll to position [0, 54]
click at [875, 19] on span "URL output" at bounding box center [886, 16] width 54 height 12
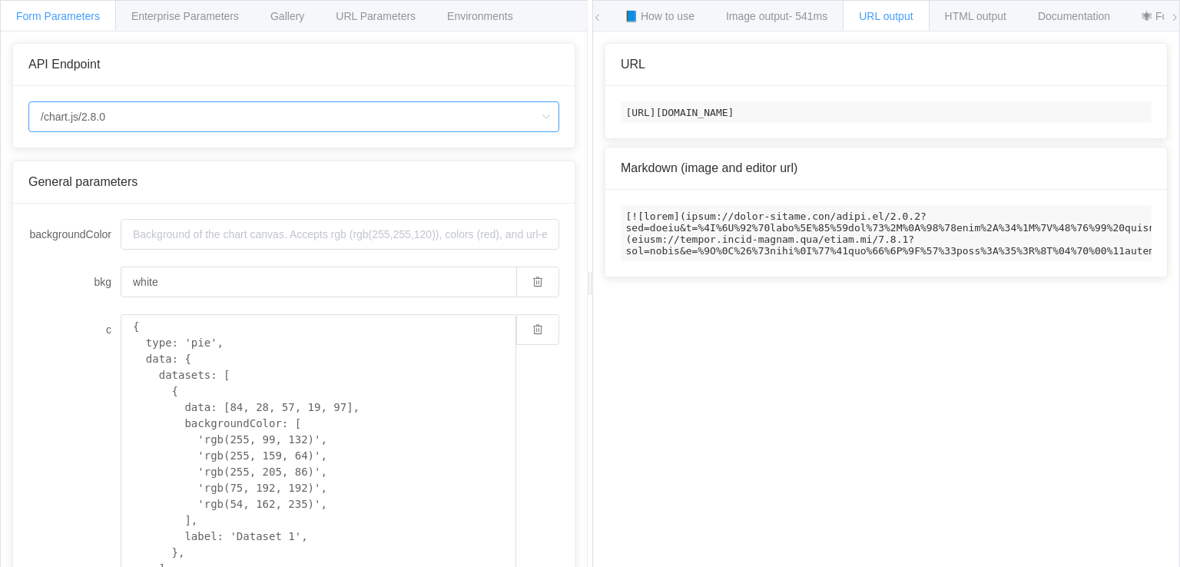
click at [160, 111] on input "/chart.js/2.8.0" at bounding box center [293, 116] width 531 height 31
click at [160, 150] on li "/chart" at bounding box center [294, 159] width 530 height 26
type input "/chart"
type input "20"
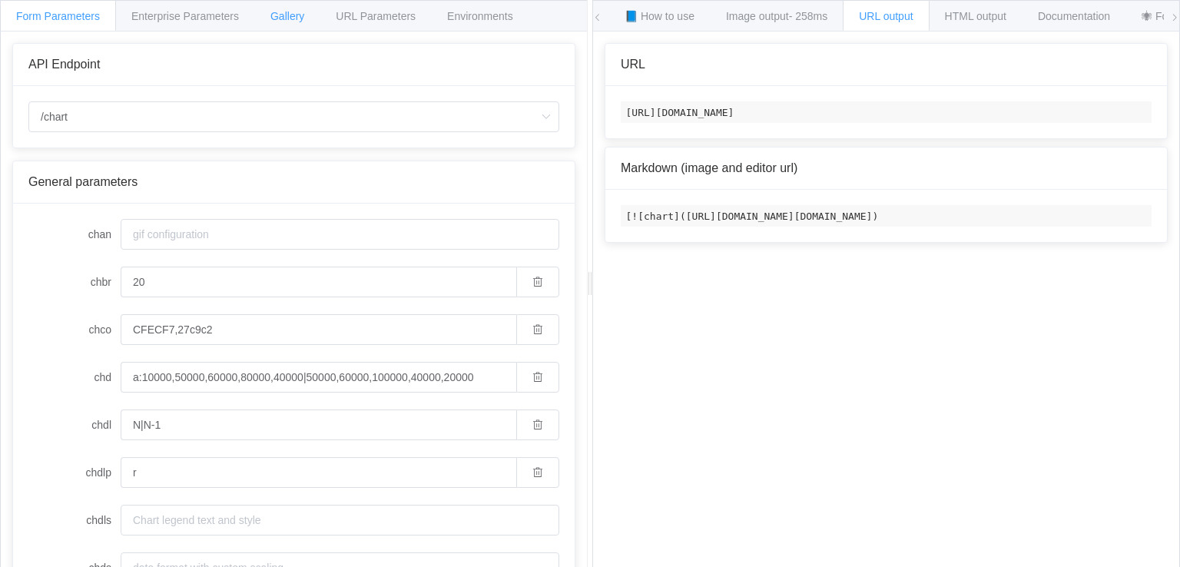
click at [279, 16] on span "Gallery" at bounding box center [287, 16] width 34 height 12
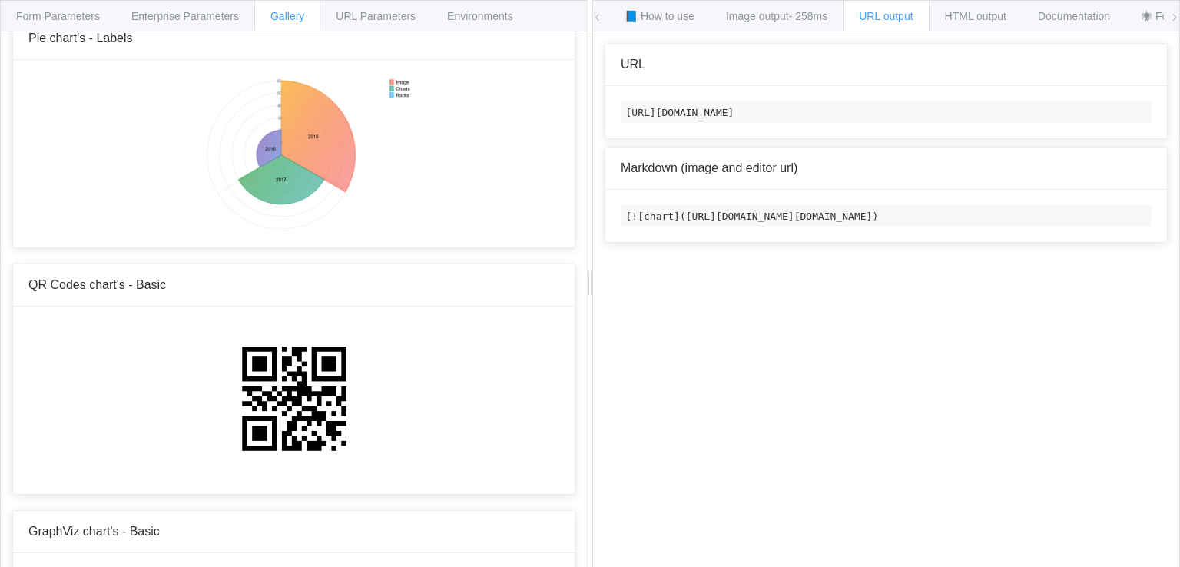
scroll to position [2228, 0]
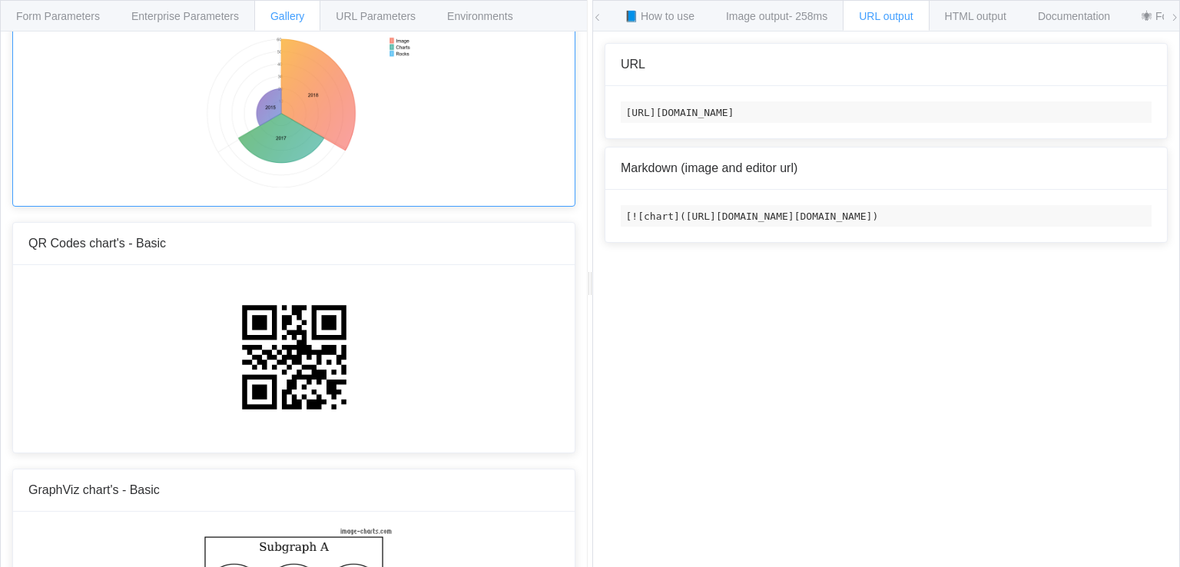
click at [361, 113] on img at bounding box center [293, 111] width 239 height 154
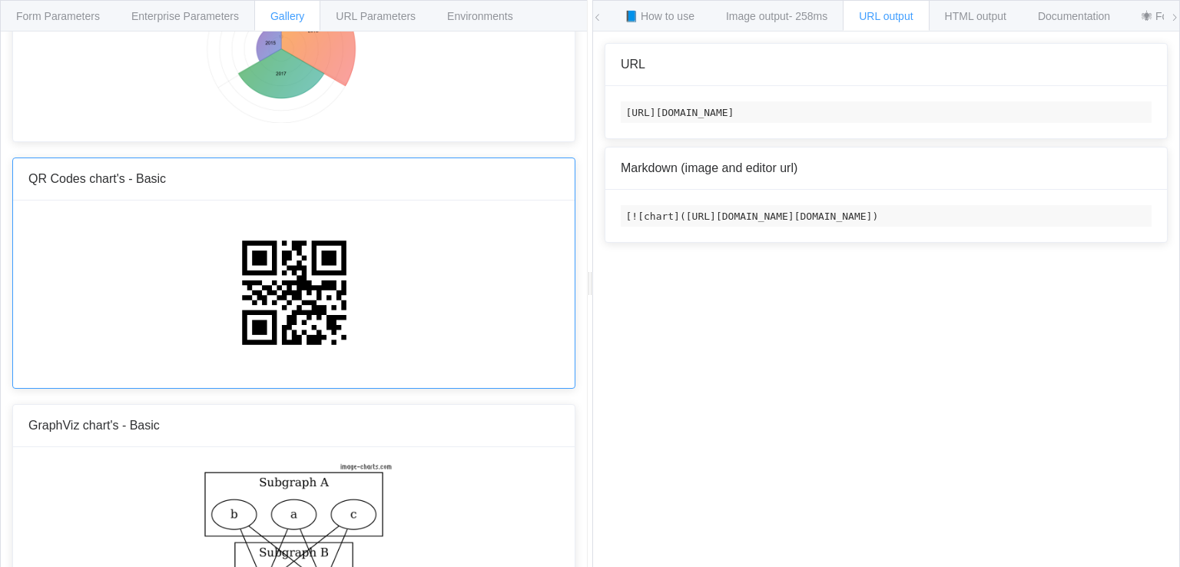
scroll to position [2360, 0]
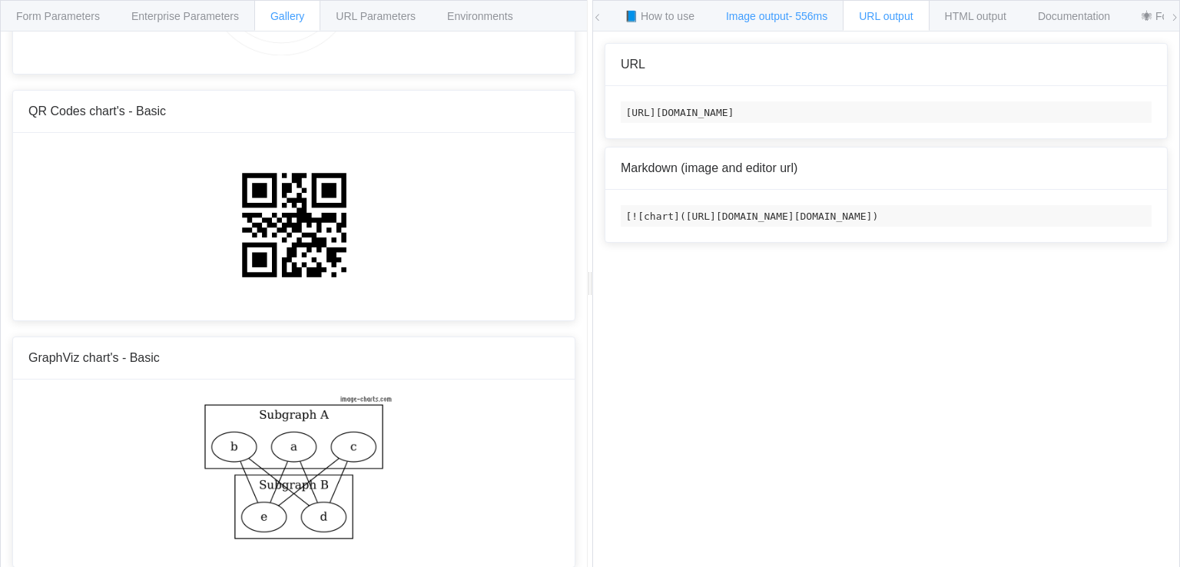
click at [785, 19] on span "Image output - 556ms" at bounding box center [776, 16] width 101 height 12
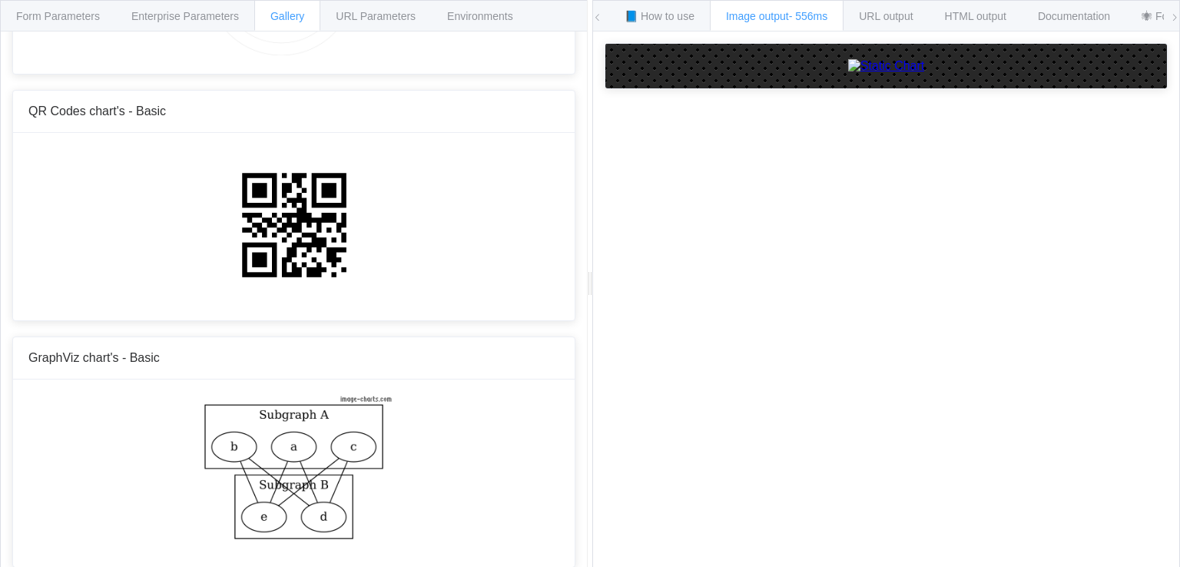
click at [848, 73] on img at bounding box center [886, 66] width 77 height 14
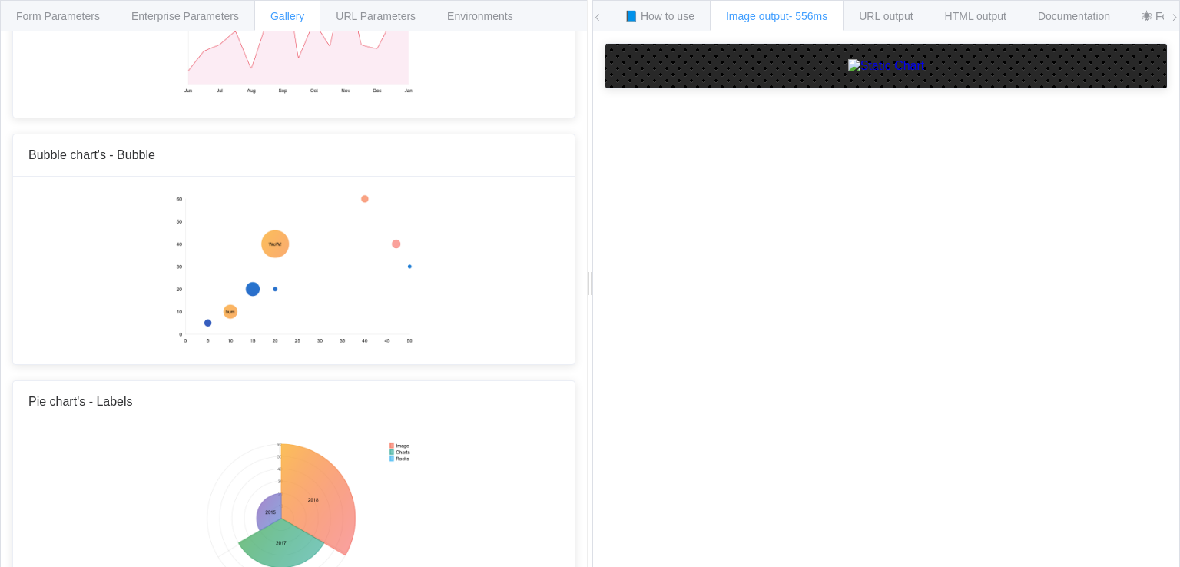
scroll to position [1822, 0]
click at [848, 73] on img at bounding box center [886, 66] width 77 height 14
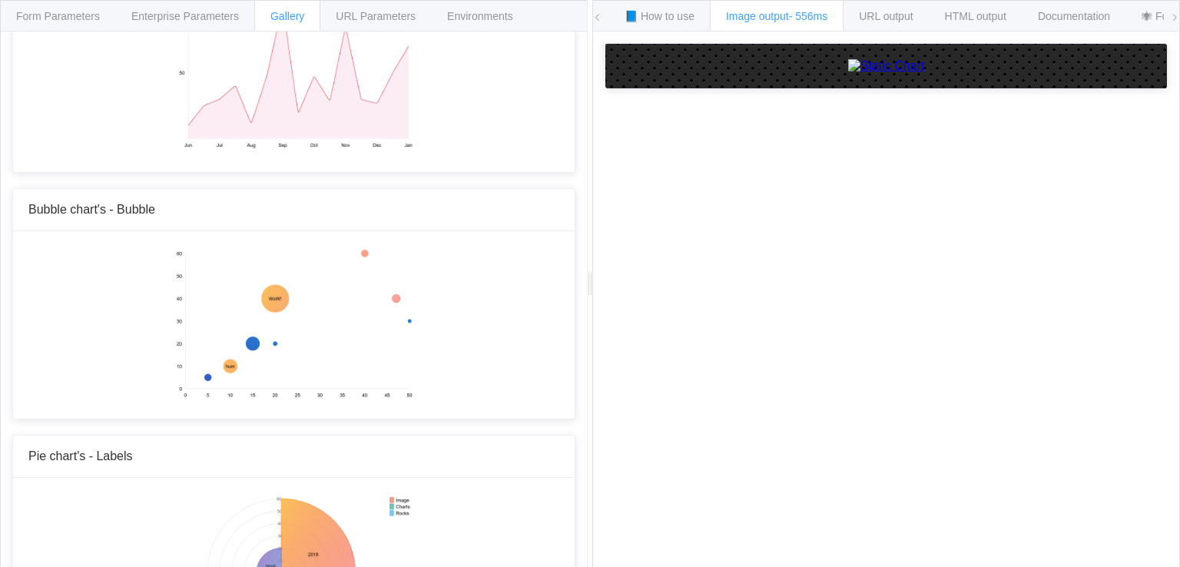
scroll to position [1592, 0]
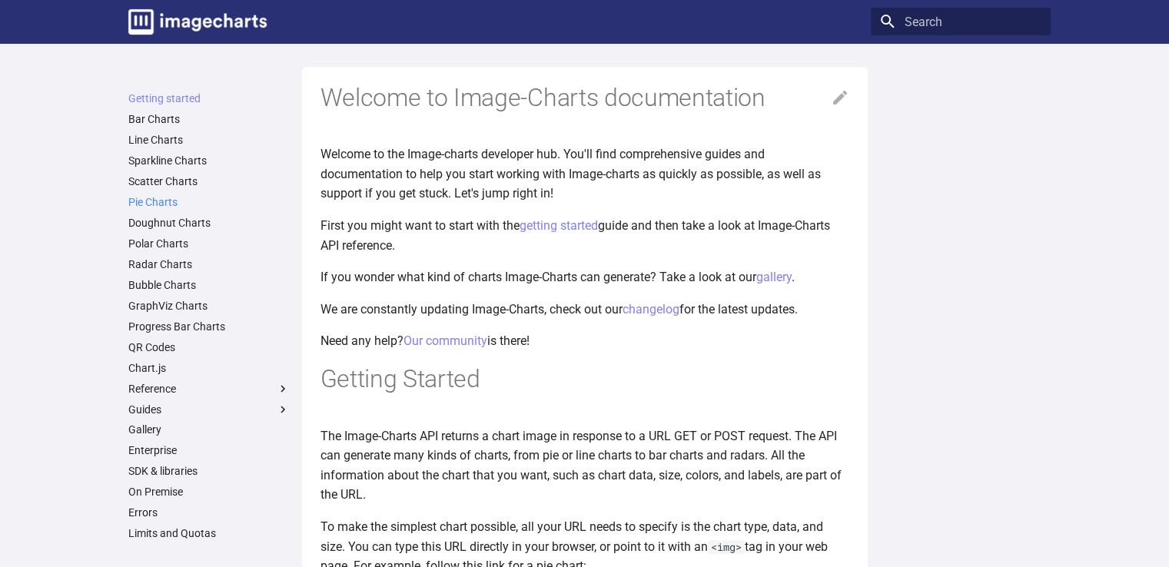
click at [157, 206] on link "Pie Charts" at bounding box center [208, 202] width 161 height 14
